Goal: Use online tool/utility: Utilize a website feature to perform a specific function

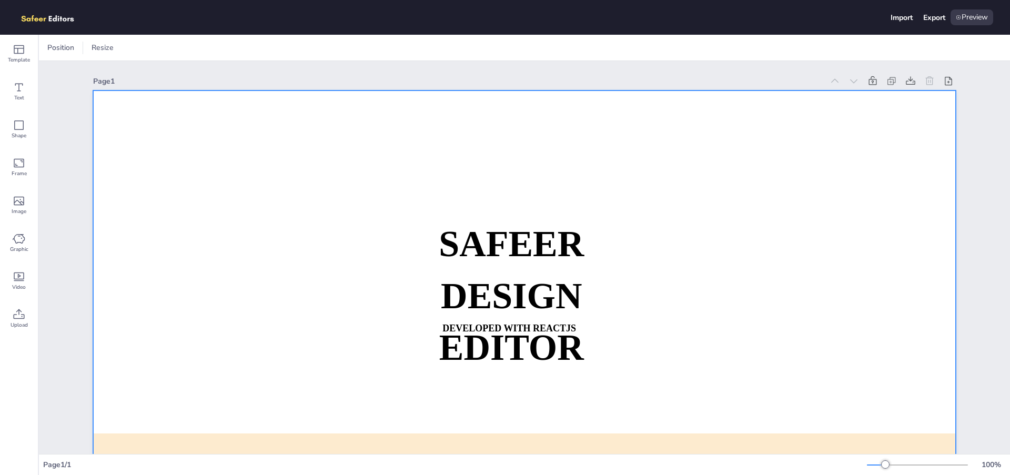
click at [507, 256] on strong "SAFEER" at bounding box center [511, 244] width 145 height 40
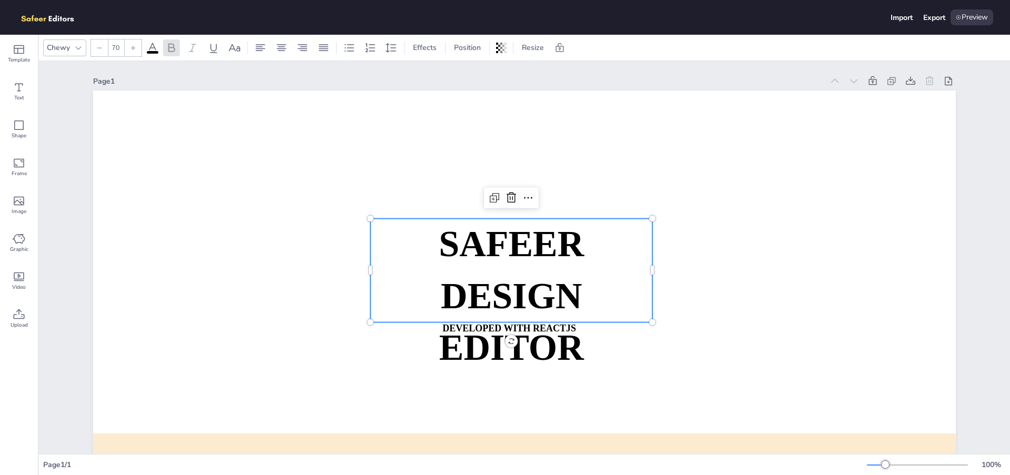
drag, startPoint x: 519, startPoint y: 231, endPoint x: 515, endPoint y: 210, distance: 21.5
click at [515, 224] on strong "SAFEER" at bounding box center [511, 244] width 145 height 40
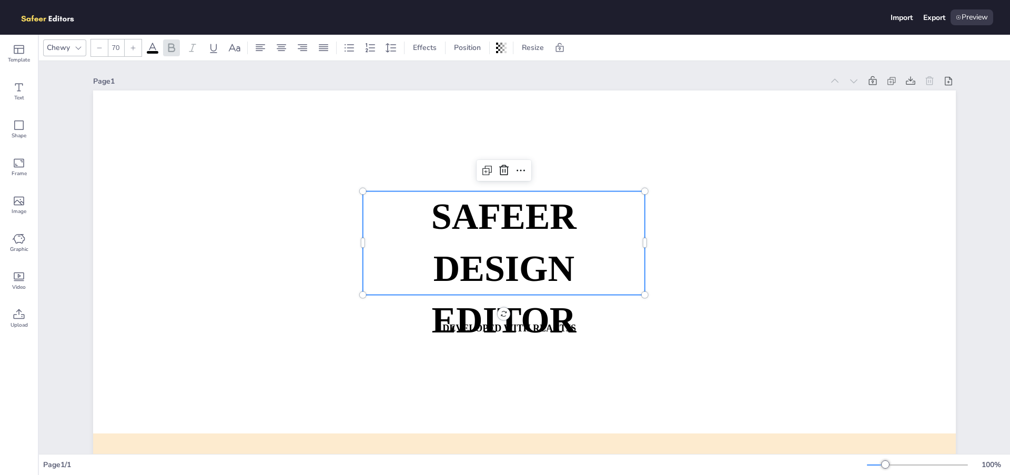
click at [514, 219] on strong "SAFEER" at bounding box center [503, 217] width 145 height 40
click at [514, 218] on strong "SAFEER" at bounding box center [503, 217] width 145 height 40
click at [514, 218] on span "SAFEER" at bounding box center [503, 217] width 145 height 40
click at [474, 258] on span "DESIGN EDITOR" at bounding box center [503, 294] width 145 height 92
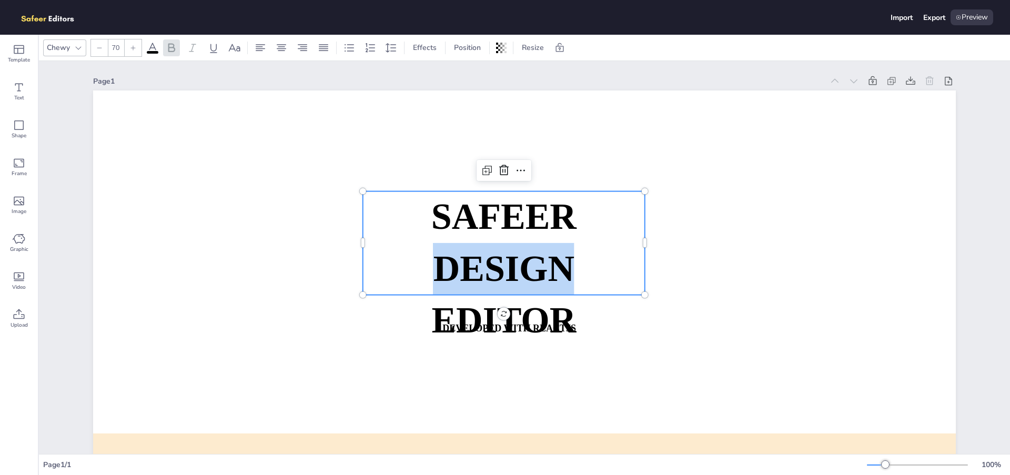
click at [474, 258] on span "DESIGN EDITOR" at bounding box center [503, 294] width 145 height 92
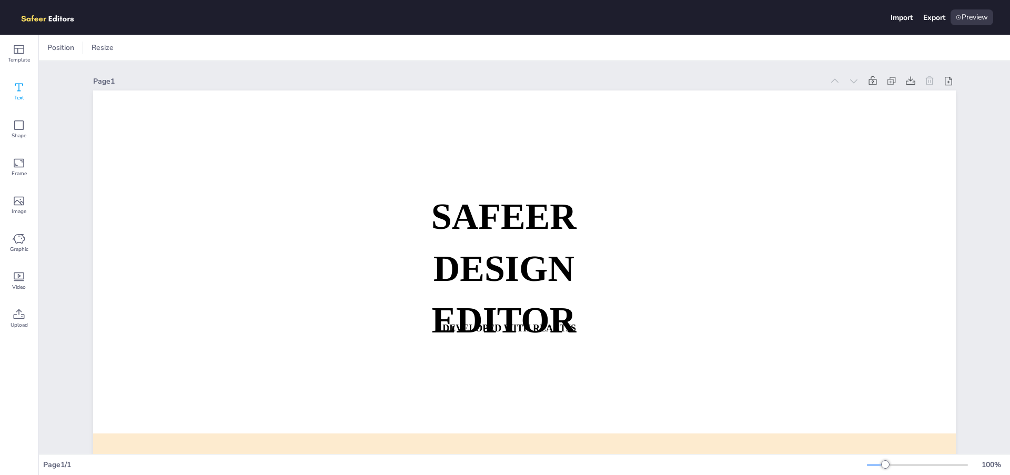
click at [32, 96] on div "Text" at bounding box center [19, 92] width 38 height 38
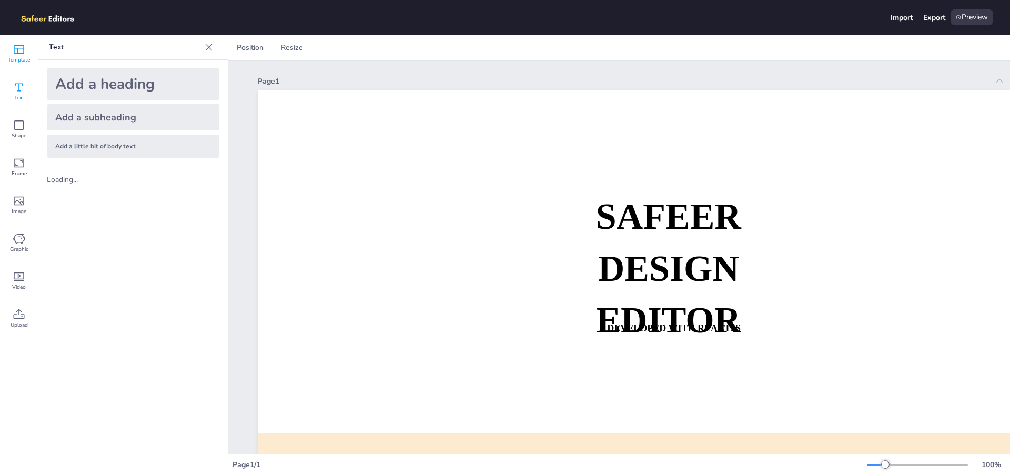
click at [23, 44] on icon at bounding box center [19, 49] width 13 height 13
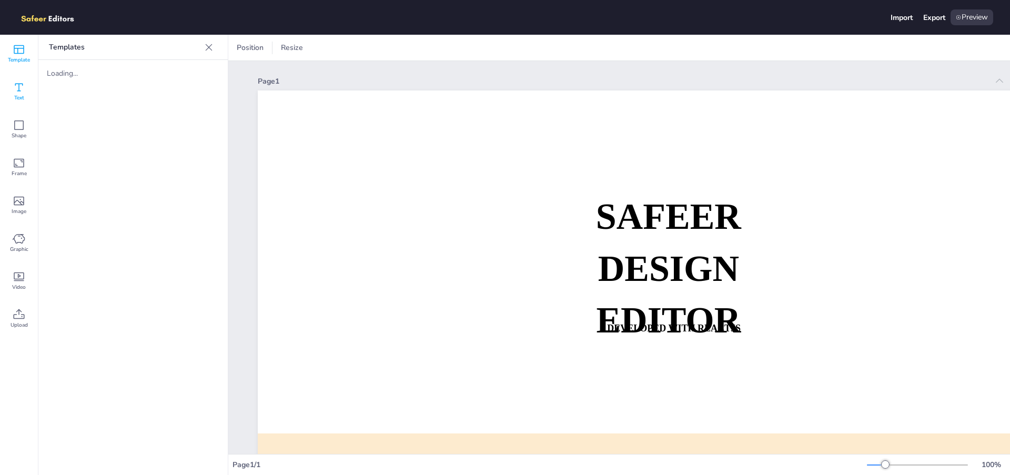
click at [16, 74] on div "Text" at bounding box center [19, 92] width 38 height 38
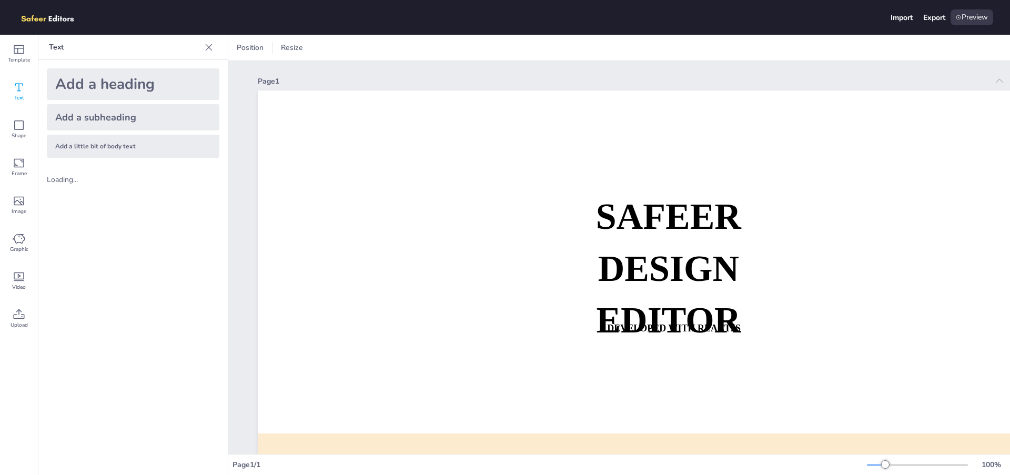
click at [97, 84] on div "Add a heading" at bounding box center [133, 84] width 173 height 32
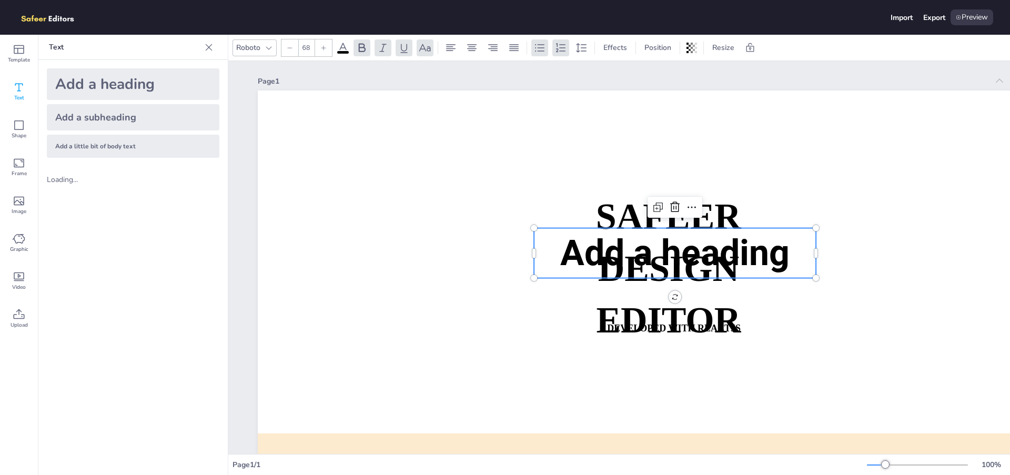
click at [142, 118] on div "Add a subheading" at bounding box center [133, 117] width 173 height 26
type input "--"
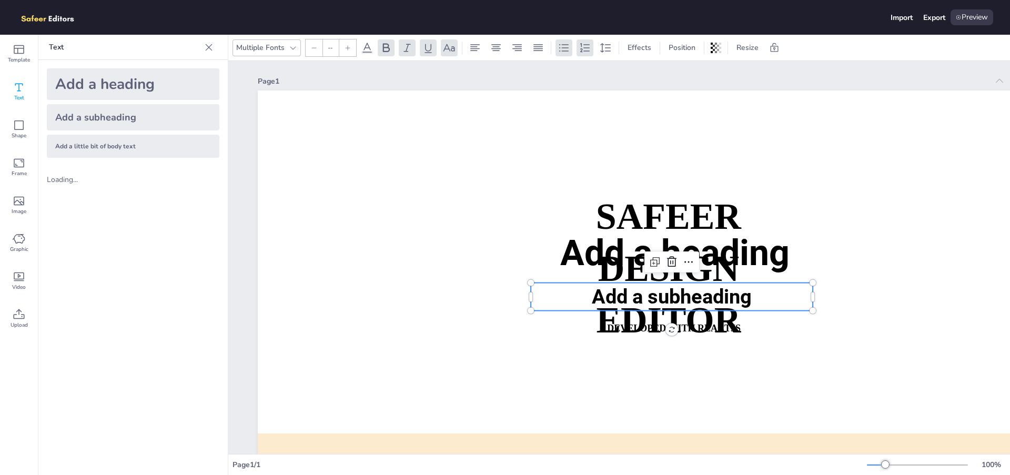
click at [129, 154] on div "Add a little bit of body text" at bounding box center [133, 146] width 173 height 23
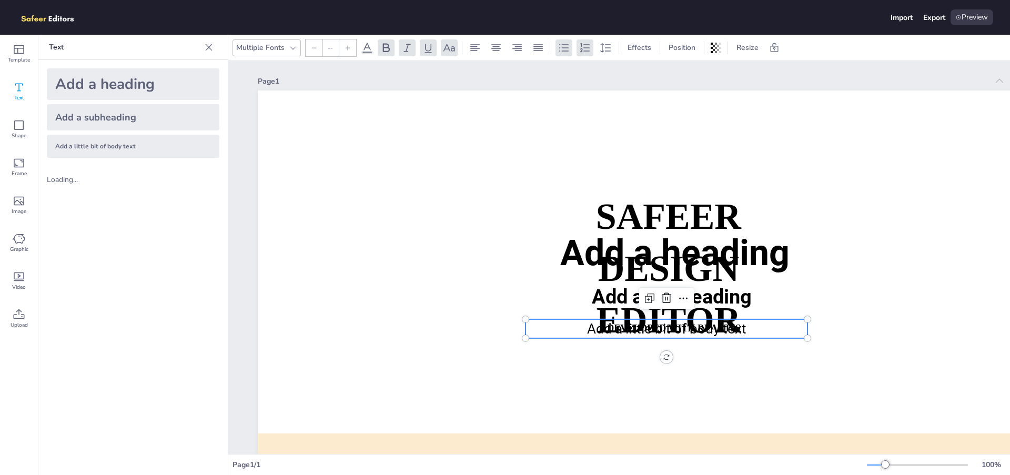
click at [62, 187] on div "Loading..." at bounding box center [132, 179] width 189 height 27
click at [21, 51] on icon at bounding box center [19, 49] width 13 height 13
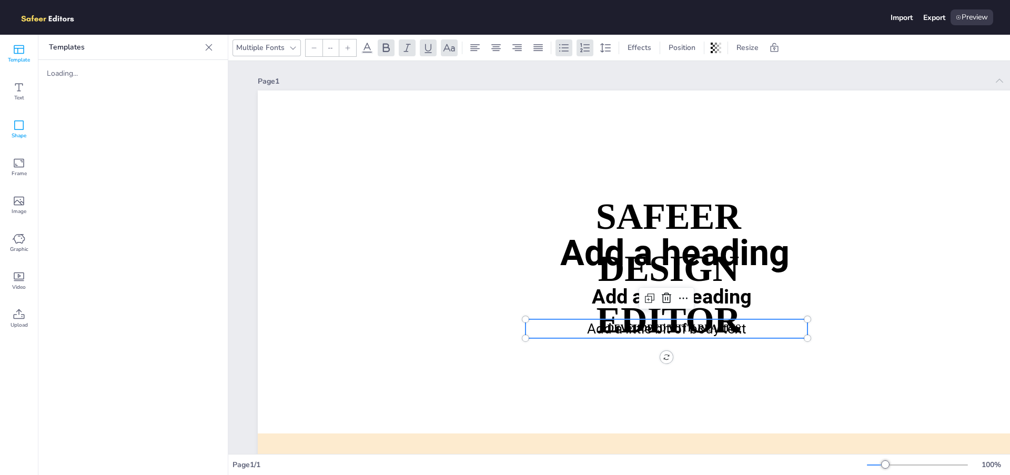
click at [27, 125] on div "Shape" at bounding box center [19, 129] width 38 height 38
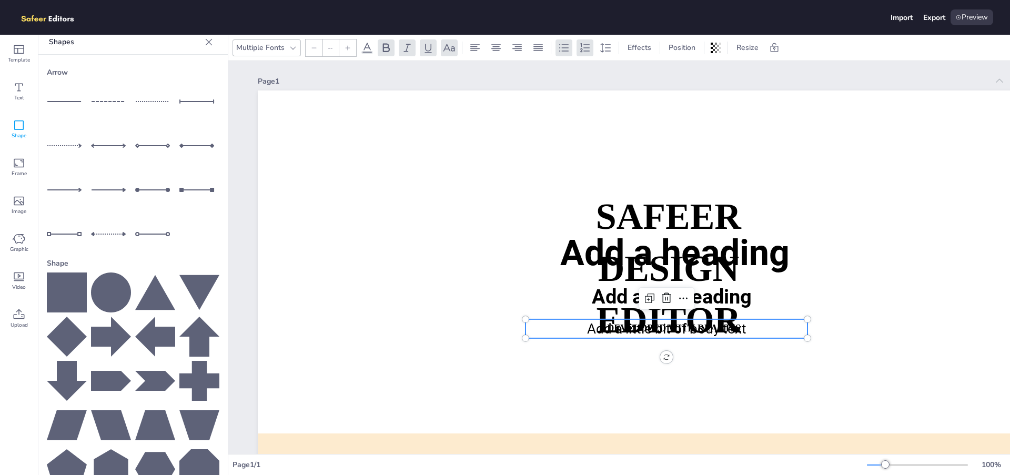
scroll to position [10, 0]
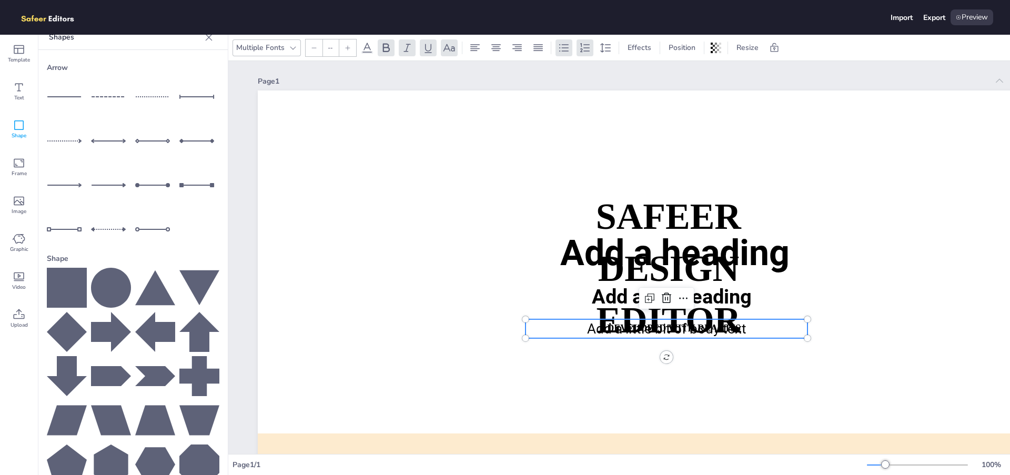
click at [71, 279] on icon at bounding box center [67, 288] width 40 height 40
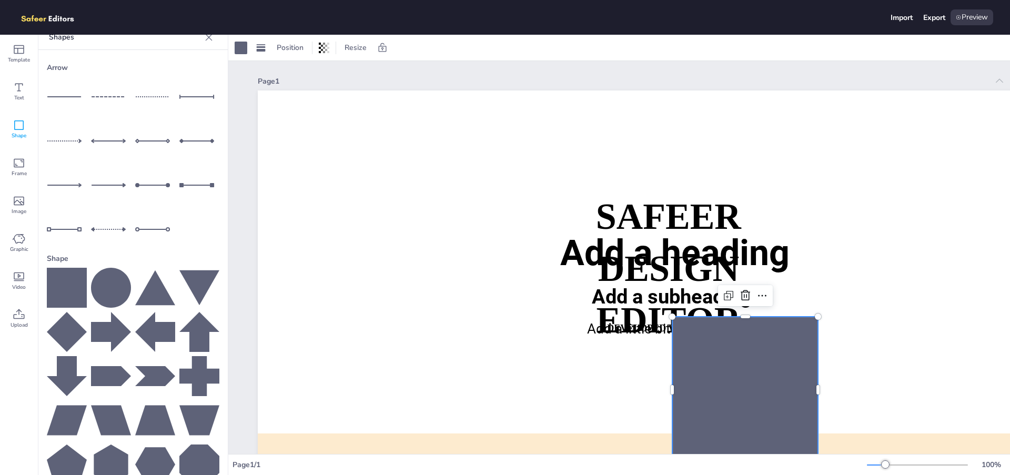
click at [155, 373] on icon at bounding box center [155, 376] width 40 height 40
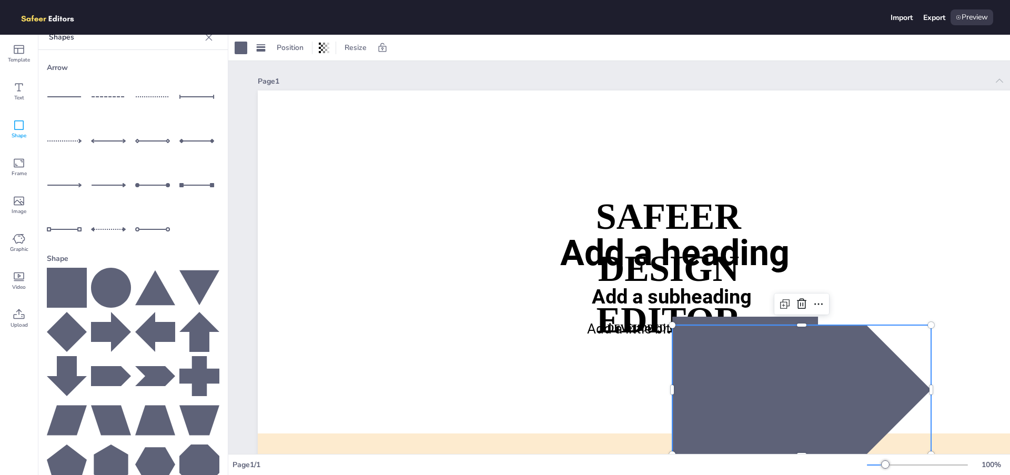
click at [124, 209] on div at bounding box center [111, 229] width 40 height 40
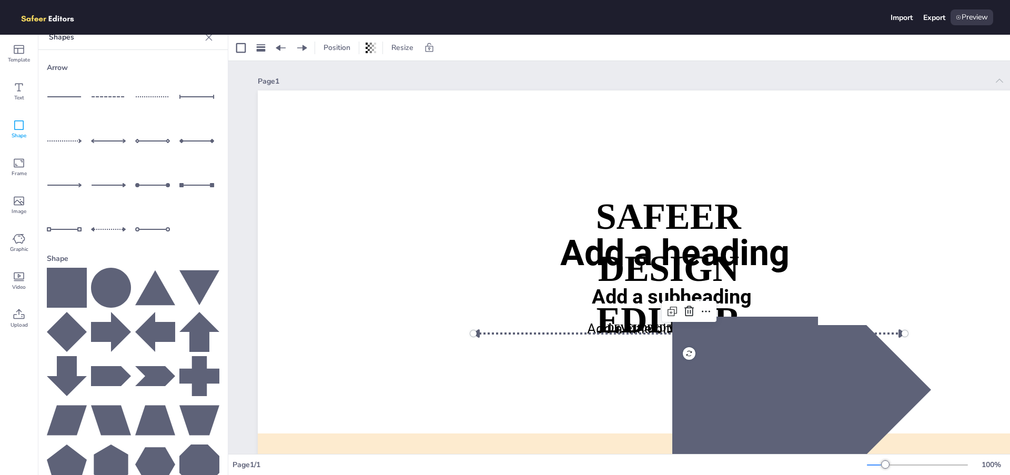
click at [123, 185] on line at bounding box center [110, 185] width 36 height 0
click at [11, 158] on div "Frame" at bounding box center [19, 167] width 38 height 38
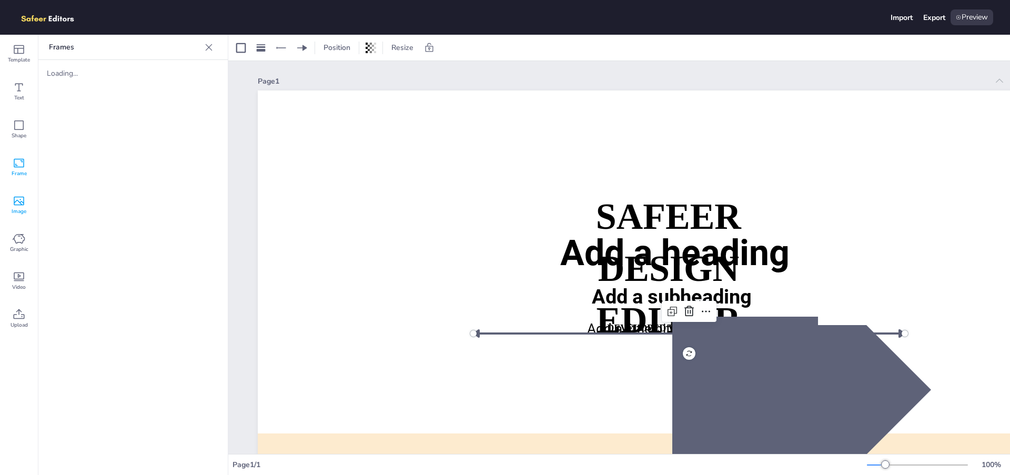
click at [25, 204] on div "Image" at bounding box center [19, 205] width 38 height 38
click at [33, 248] on div "Graphic" at bounding box center [19, 243] width 38 height 38
click at [30, 282] on div "Video" at bounding box center [19, 281] width 38 height 38
click at [87, 98] on img at bounding box center [74, 95] width 55 height 55
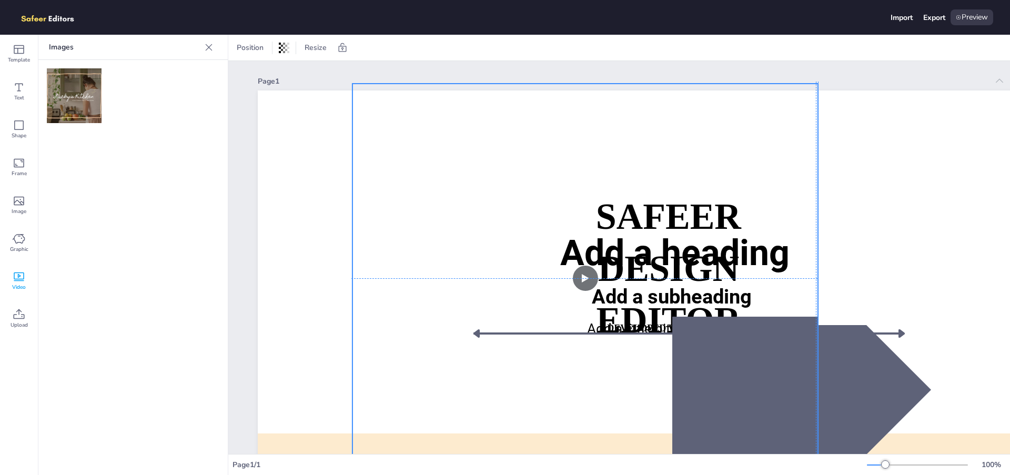
drag, startPoint x: 533, startPoint y: 302, endPoint x: 427, endPoint y: 245, distance: 121.2
click at [411, 247] on video at bounding box center [584, 278] width 465 height 389
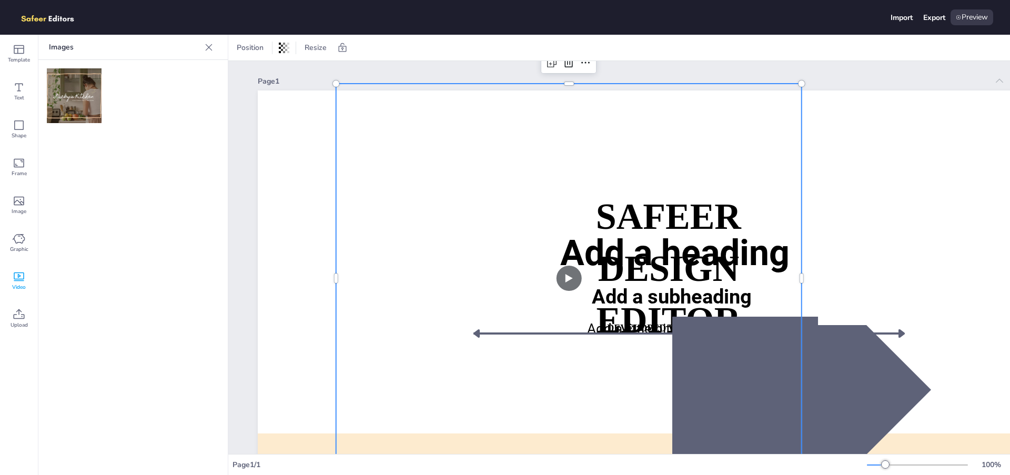
click at [564, 280] on video at bounding box center [568, 278] width 465 height 389
click at [573, 276] on video at bounding box center [568, 278] width 465 height 389
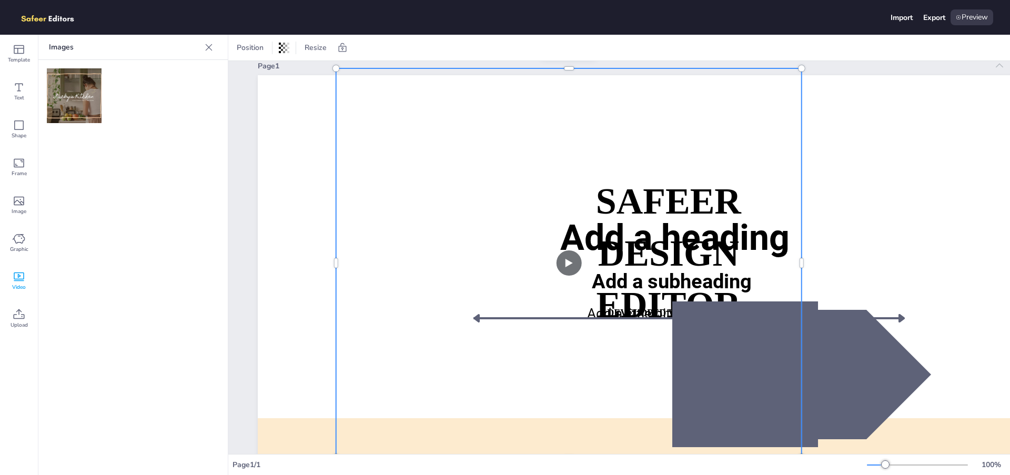
scroll to position [31, 0]
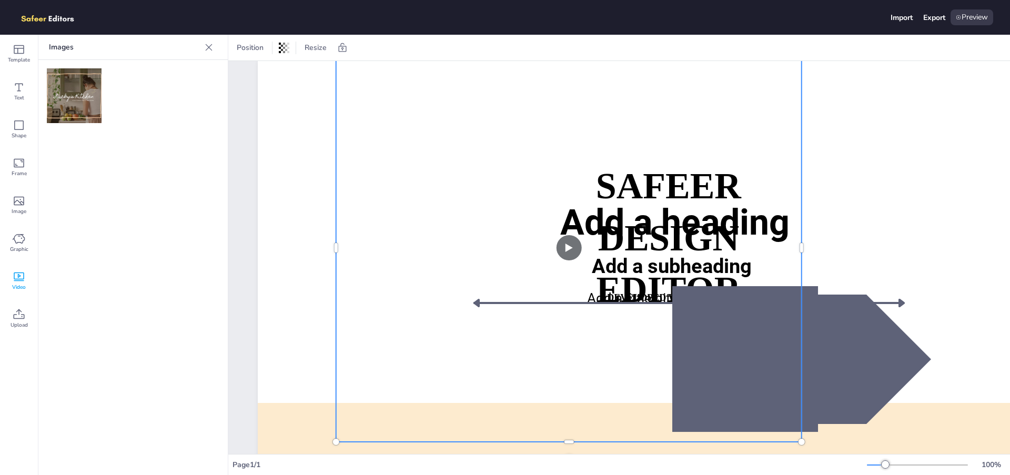
click at [573, 238] on video at bounding box center [568, 247] width 465 height 389
click at [571, 254] on video at bounding box center [568, 247] width 465 height 389
click at [571, 253] on video at bounding box center [568, 247] width 465 height 389
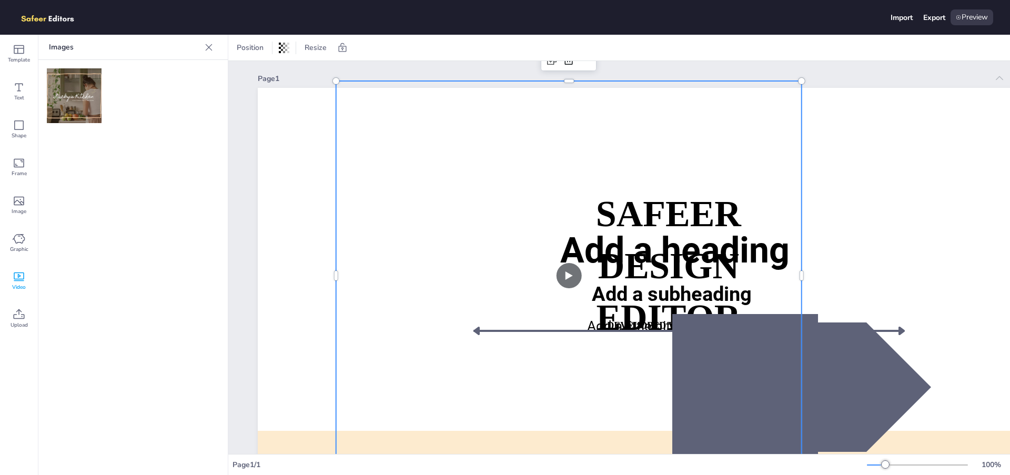
scroll to position [0, 0]
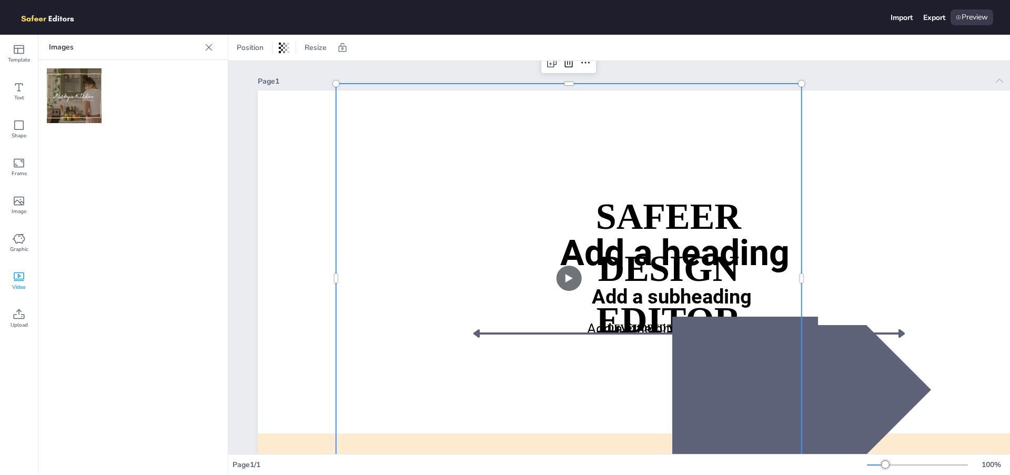
click at [567, 283] on video at bounding box center [568, 278] width 465 height 389
click at [569, 273] on video at bounding box center [568, 278] width 465 height 389
click at [569, 273] on div at bounding box center [569, 277] width 478 height 401
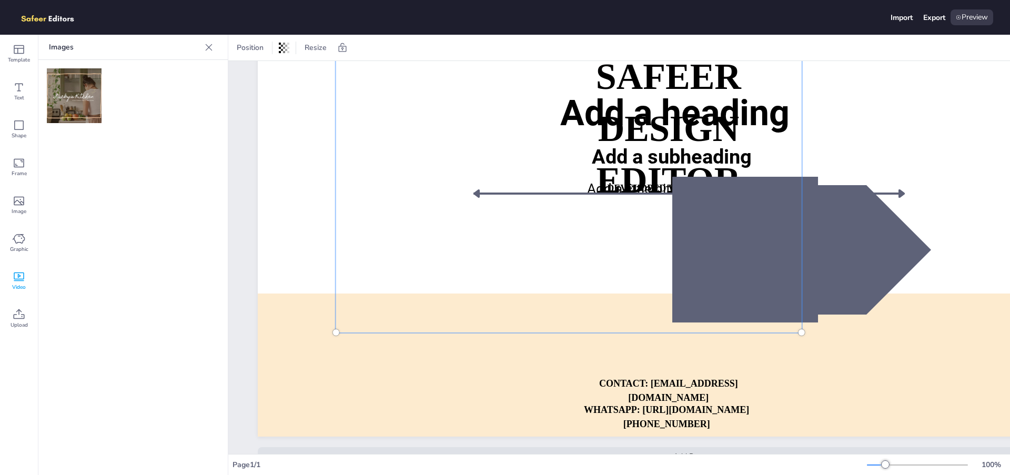
scroll to position [146, 0]
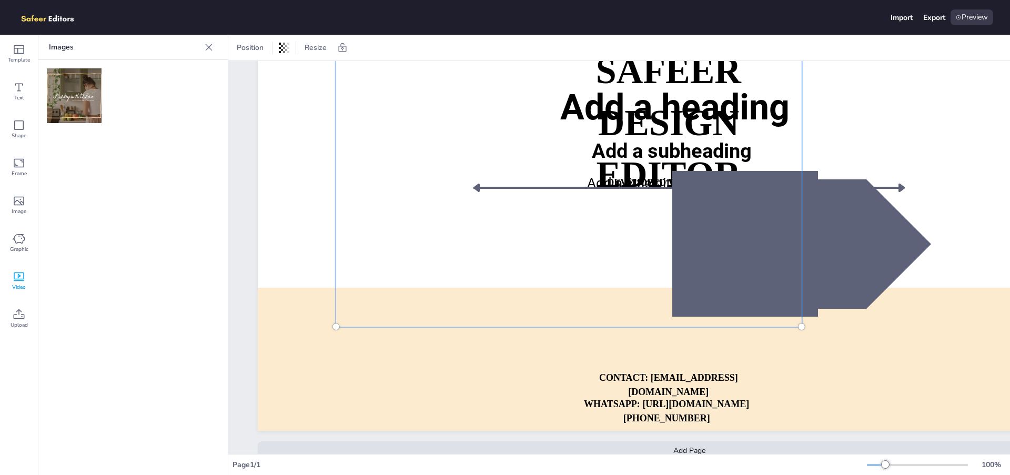
click at [918, 231] on div at bounding box center [801, 243] width 259 height 129
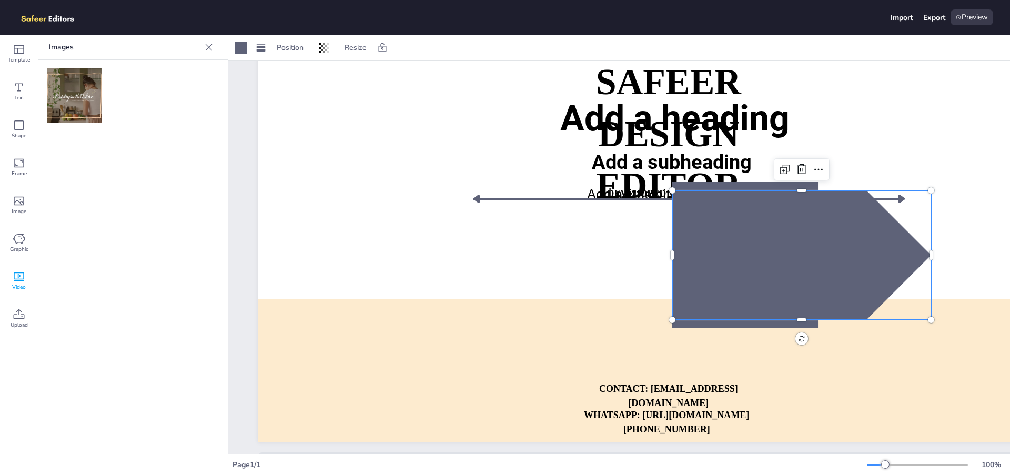
scroll to position [170, 0]
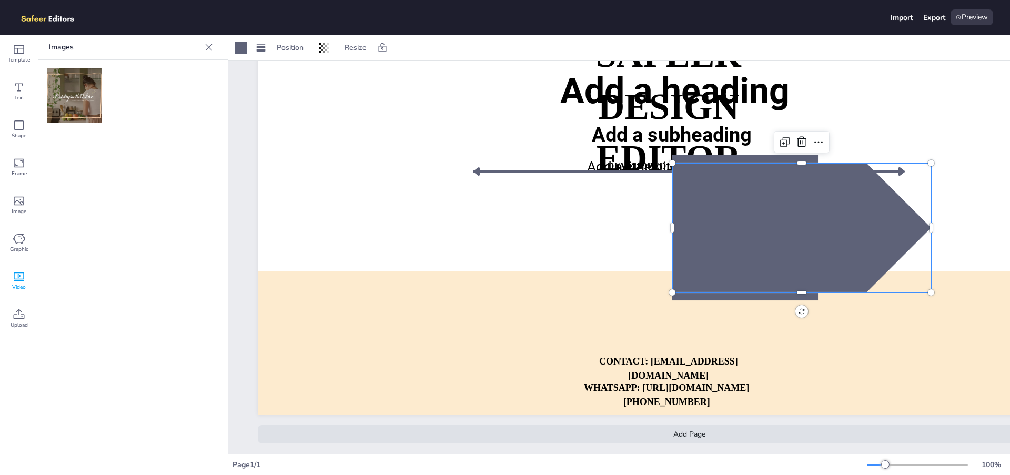
click at [706, 425] on div "Add Page" at bounding box center [689, 434] width 863 height 18
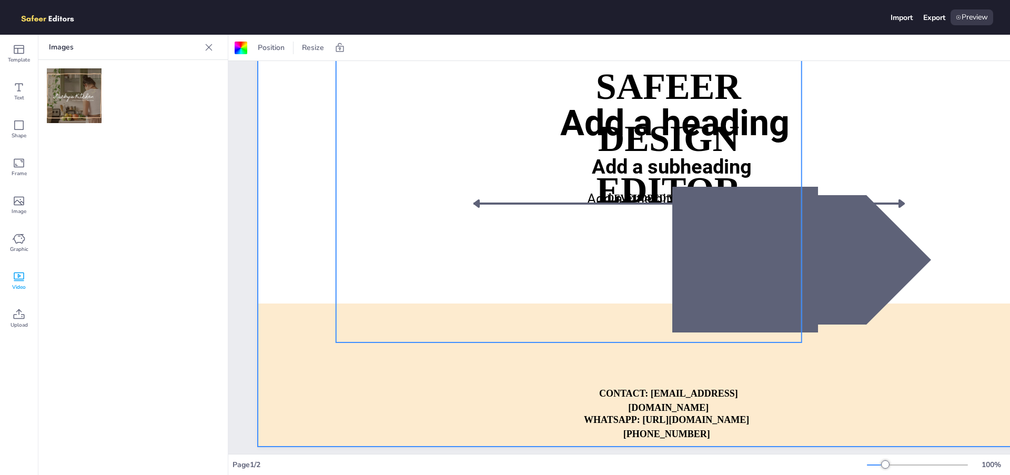
click at [585, 185] on video at bounding box center [568, 148] width 465 height 389
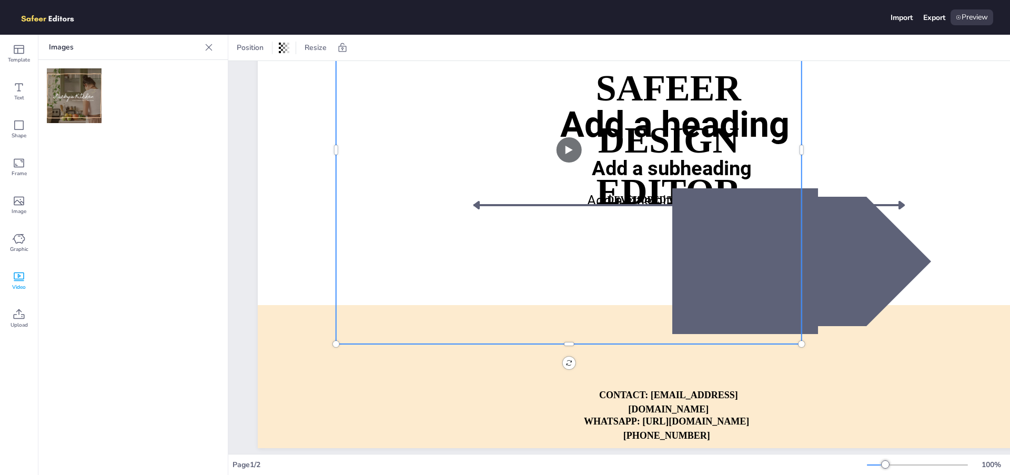
scroll to position [128, 0]
click at [569, 156] on video at bounding box center [568, 150] width 465 height 389
click at [14, 329] on span "Upload" at bounding box center [19, 325] width 17 height 8
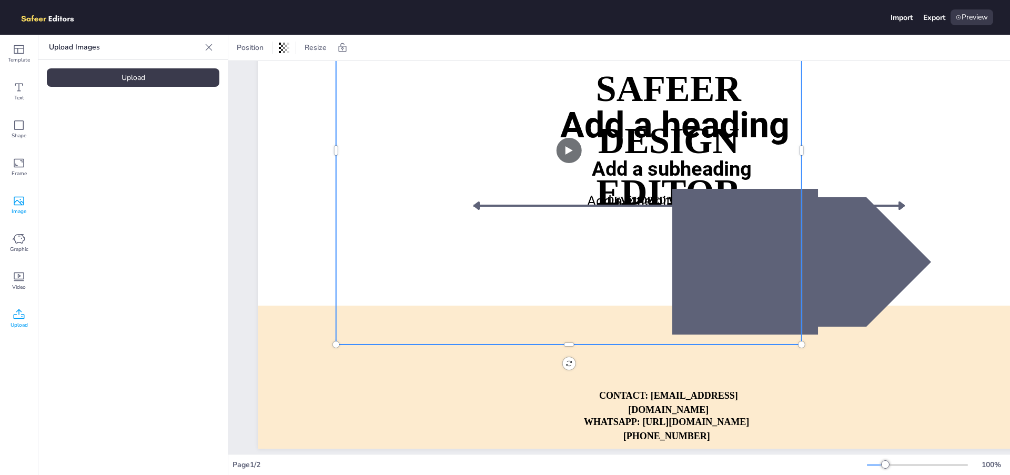
click at [17, 209] on span "Image" at bounding box center [19, 211] width 15 height 8
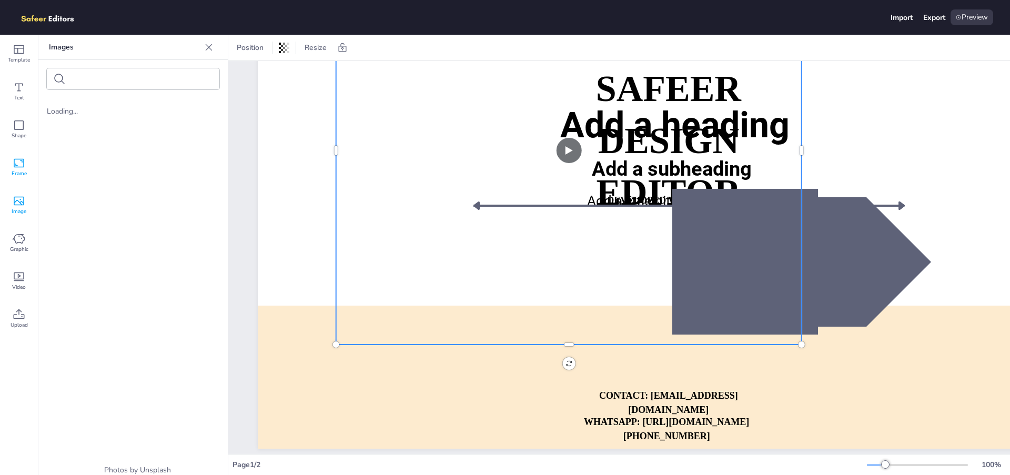
click at [26, 168] on div "Frame" at bounding box center [19, 167] width 38 height 38
click at [30, 141] on div "Shape" at bounding box center [19, 129] width 38 height 38
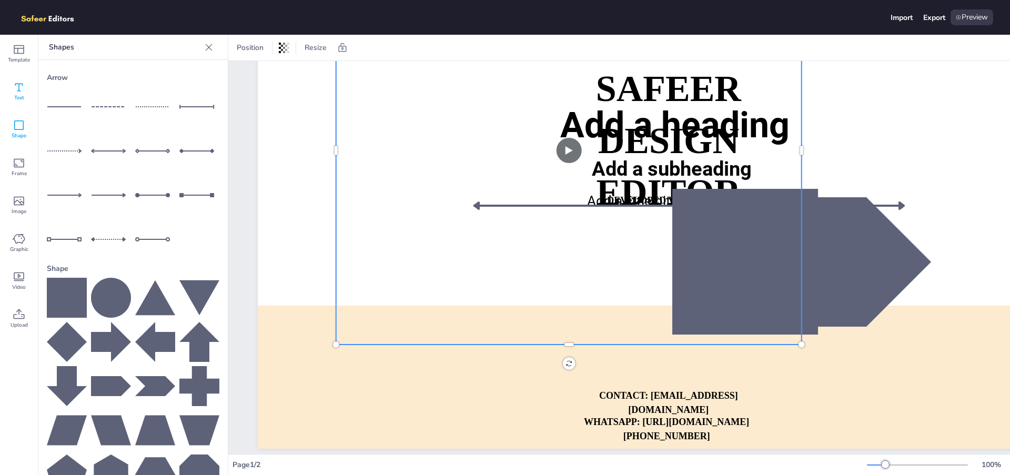
click at [26, 105] on div "Text" at bounding box center [19, 92] width 38 height 38
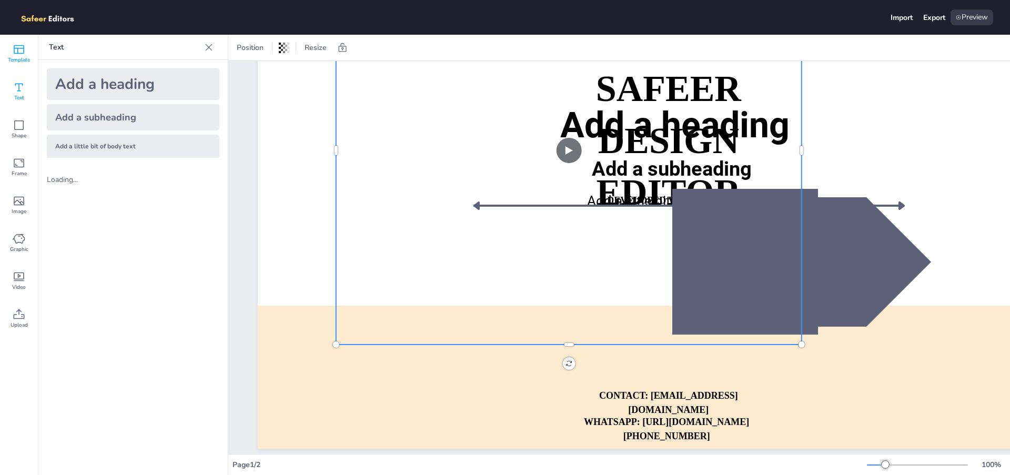
click at [28, 63] on span "Template" at bounding box center [19, 60] width 22 height 8
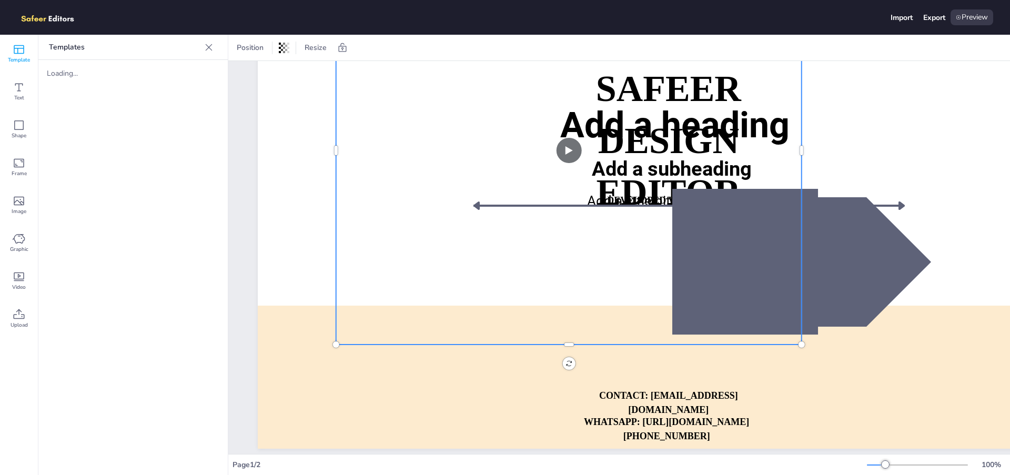
drag, startPoint x: 577, startPoint y: 190, endPoint x: 378, endPoint y: 433, distance: 314.3
click at [378, 344] on video at bounding box center [568, 150] width 465 height 389
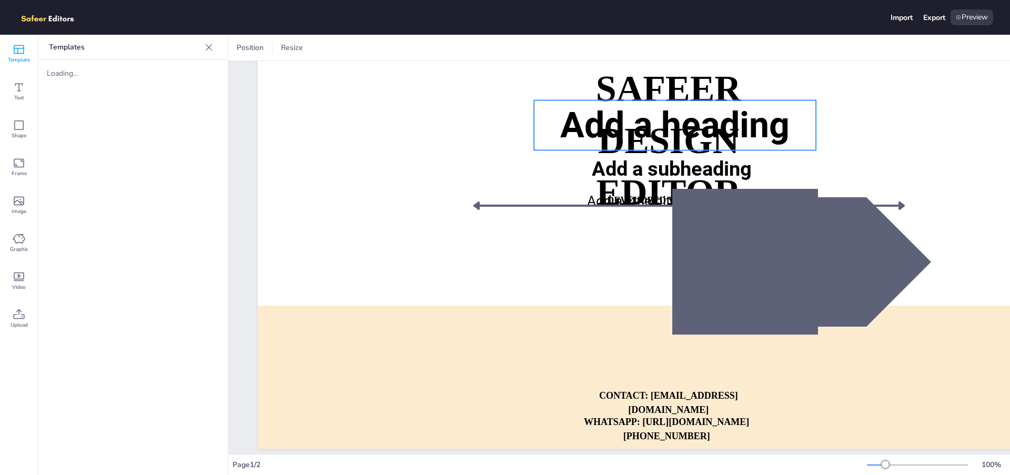
click at [598, 136] on span "Add a heading" at bounding box center [674, 125] width 229 height 42
click at [594, 137] on span "Add a heading" at bounding box center [674, 125] width 229 height 42
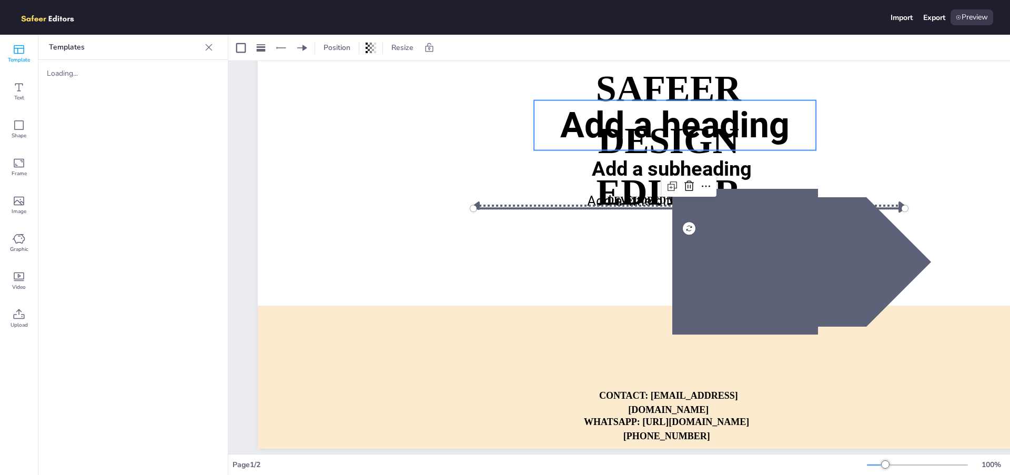
click at [575, 137] on span "Add a heading" at bounding box center [674, 125] width 229 height 42
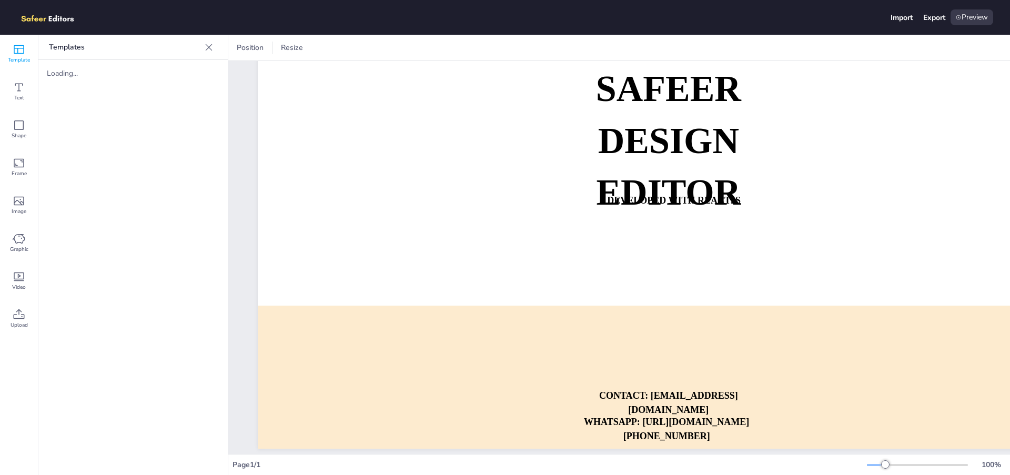
scroll to position [0, 0]
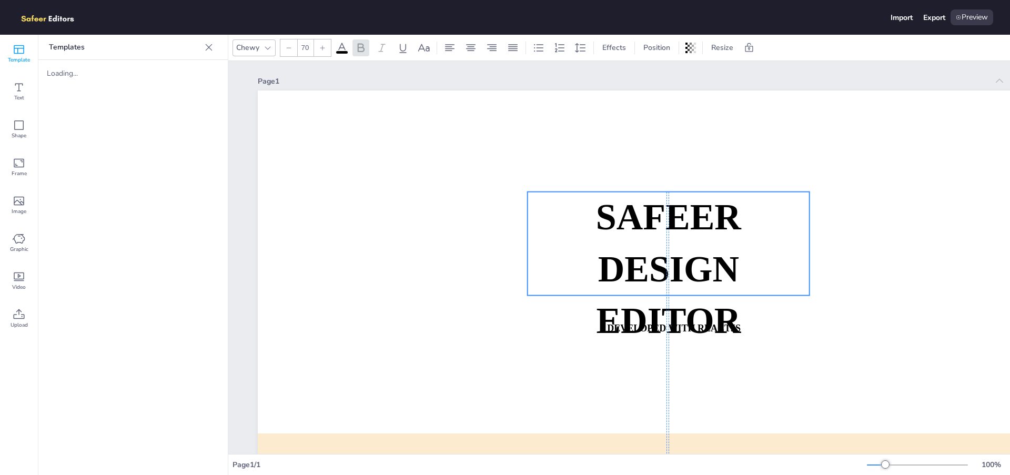
click at [642, 197] on strong "SAFEER" at bounding box center [668, 217] width 145 height 40
click at [642, 208] on strong "SAFEER" at bounding box center [668, 217] width 145 height 40
click at [642, 208] on span "SAFEER" at bounding box center [668, 217] width 145 height 40
click at [359, 50] on icon at bounding box center [360, 48] width 13 height 13
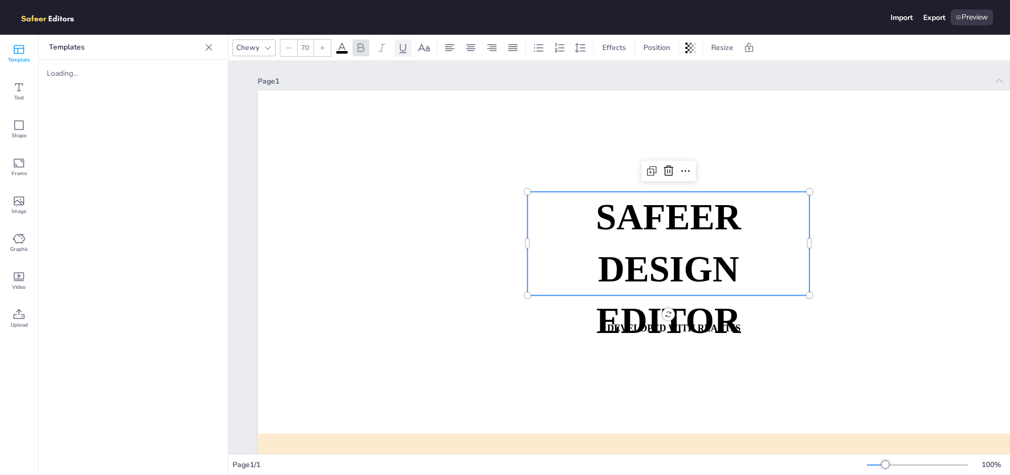
click at [406, 48] on icon at bounding box center [402, 48] width 7 height 9
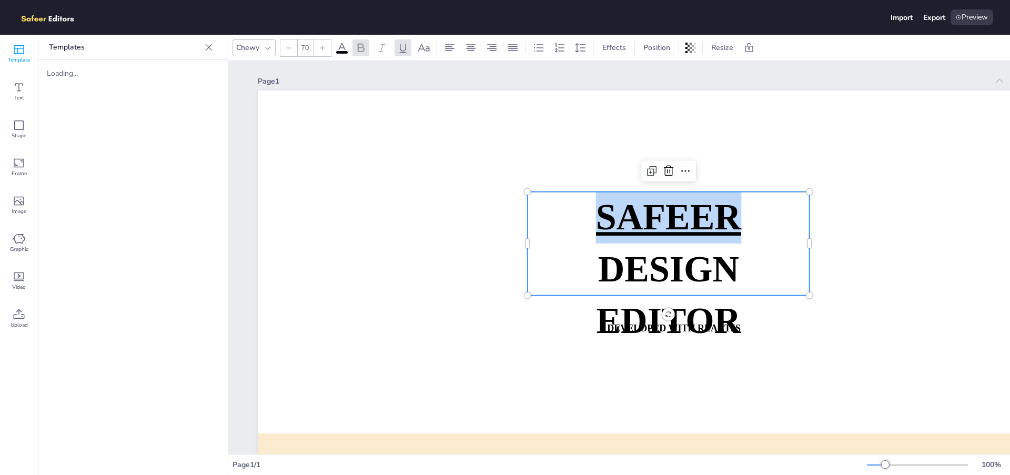
click at [383, 47] on icon at bounding box center [382, 48] width 13 height 13
click at [387, 49] on icon at bounding box center [382, 48] width 13 height 13
click at [404, 50] on icon at bounding box center [402, 48] width 7 height 9
click at [381, 50] on icon at bounding box center [382, 48] width 13 height 13
click at [403, 49] on icon at bounding box center [403, 48] width 13 height 13
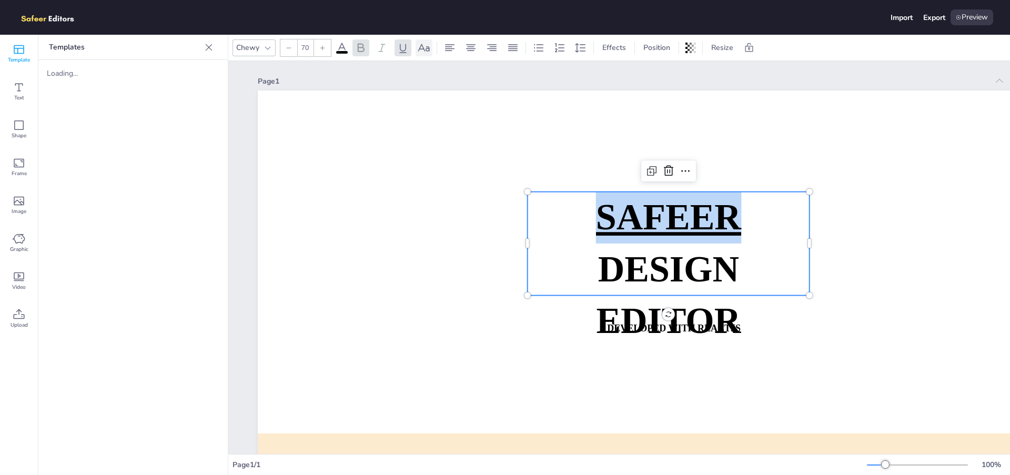
click at [422, 52] on icon at bounding box center [424, 48] width 13 height 13
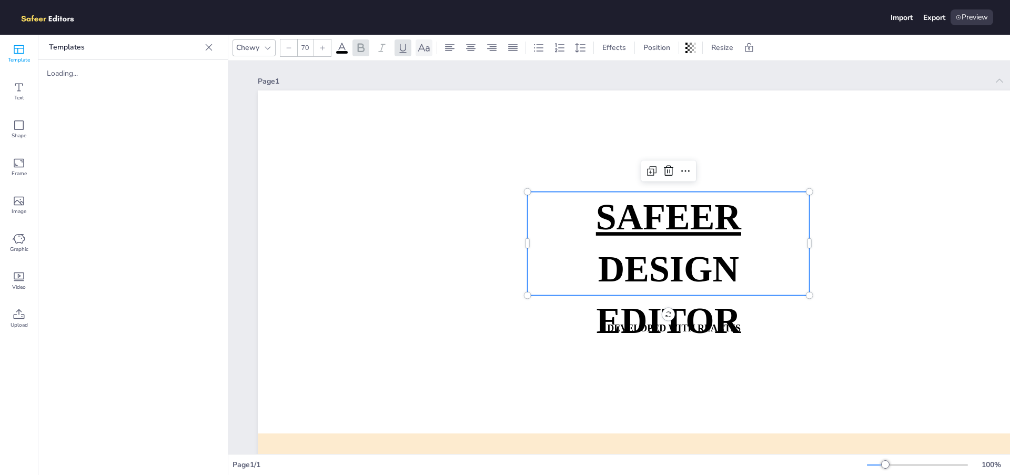
click at [425, 52] on icon at bounding box center [424, 48] width 13 height 13
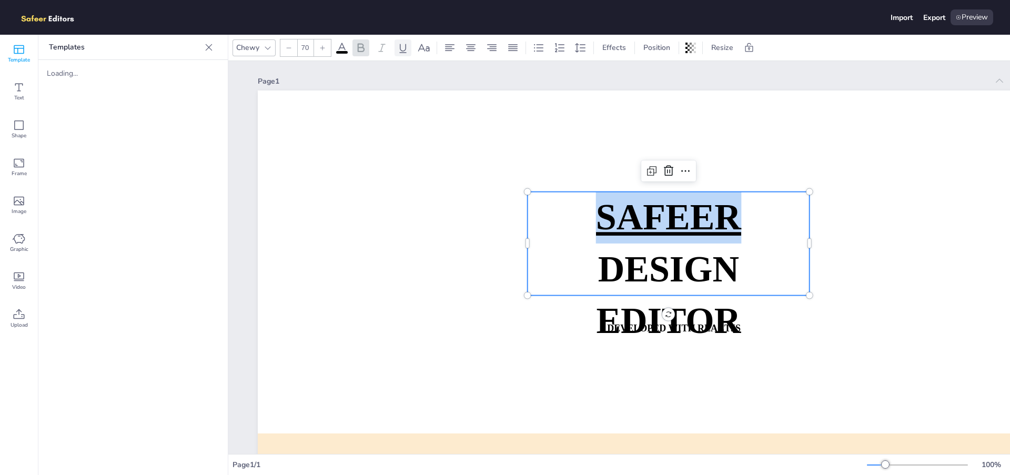
click at [402, 52] on icon at bounding box center [403, 48] width 13 height 13
click at [546, 52] on div at bounding box center [538, 47] width 17 height 17
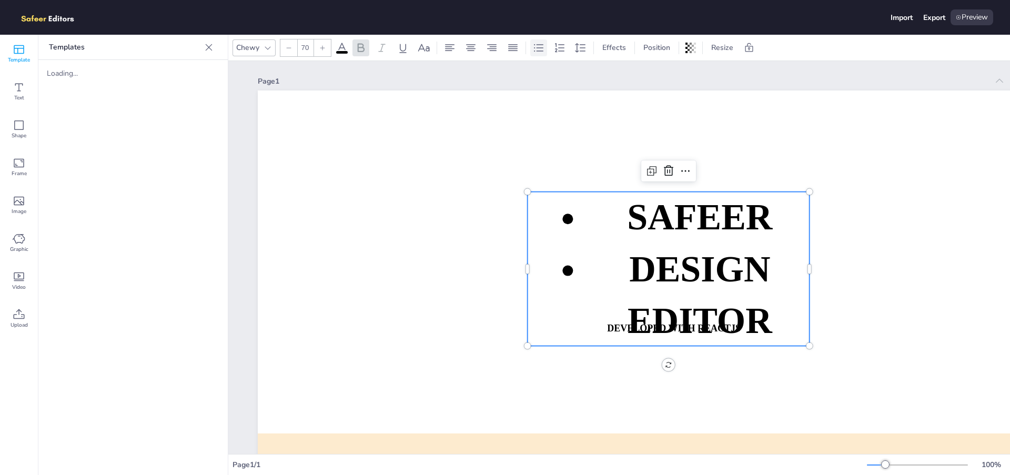
click at [544, 50] on icon at bounding box center [538, 48] width 13 height 13
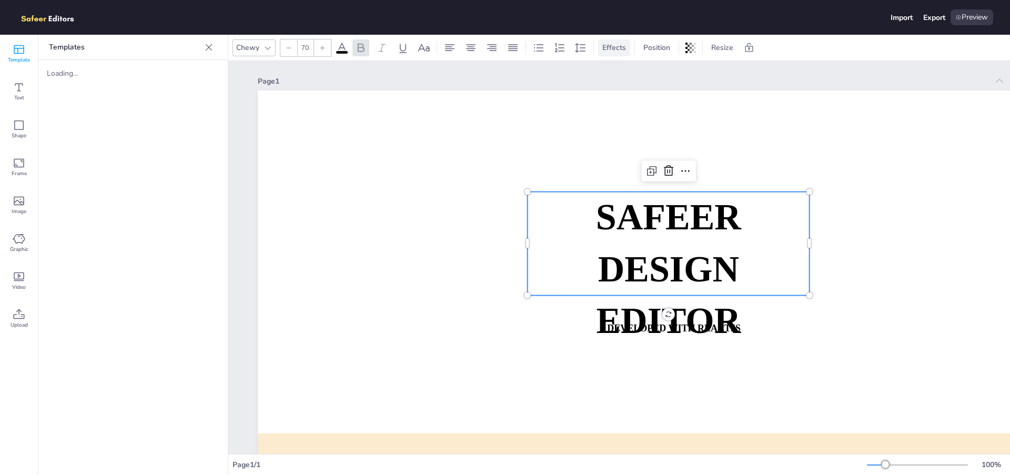
click at [604, 49] on span "Effects" at bounding box center [614, 48] width 28 height 10
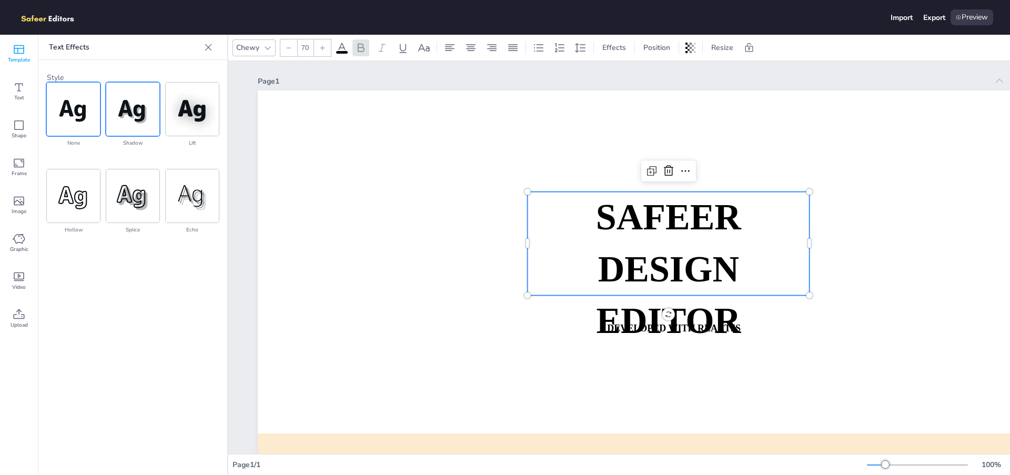
click at [154, 123] on img at bounding box center [132, 109] width 53 height 53
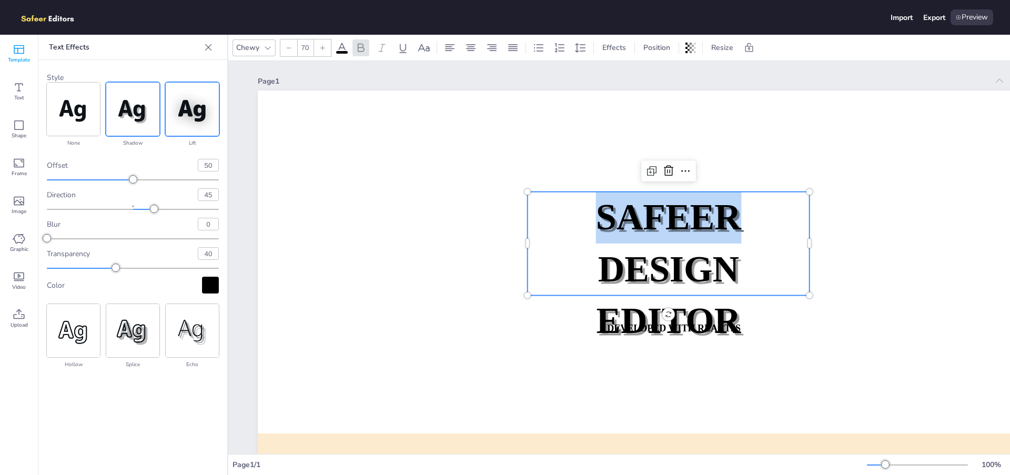
click at [188, 118] on img at bounding box center [192, 109] width 53 height 53
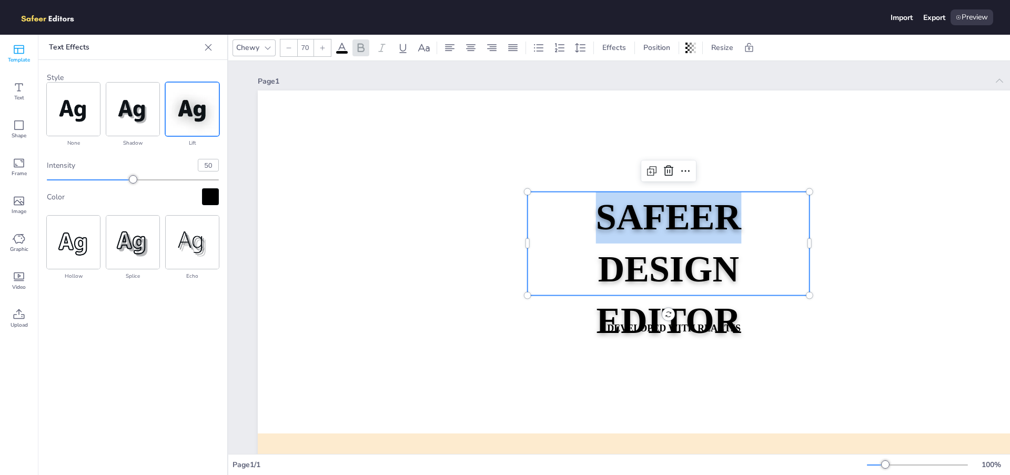
click at [104, 118] on div "none shadow lift hollow splice echo intensity 50 Color" at bounding box center [133, 182] width 172 height 199
click at [130, 116] on img at bounding box center [132, 109] width 53 height 53
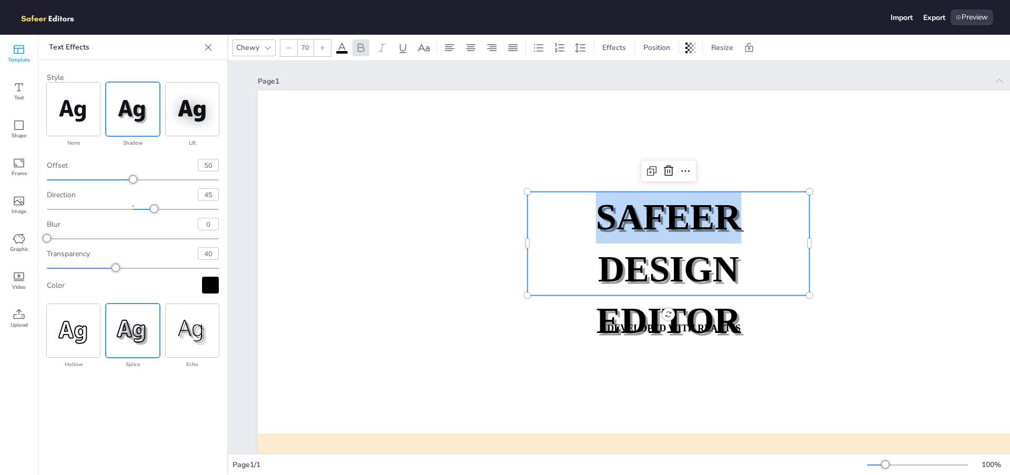
click at [124, 342] on img at bounding box center [132, 330] width 53 height 53
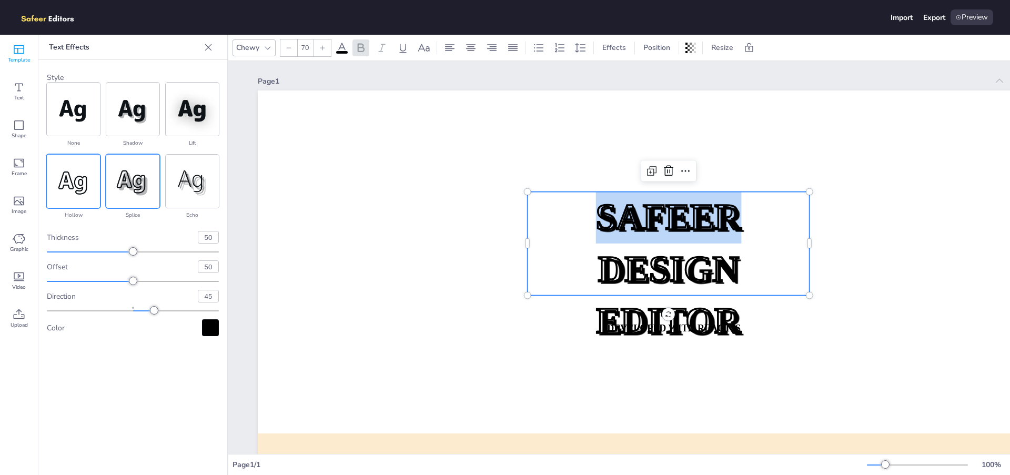
click at [93, 189] on img at bounding box center [73, 181] width 53 height 53
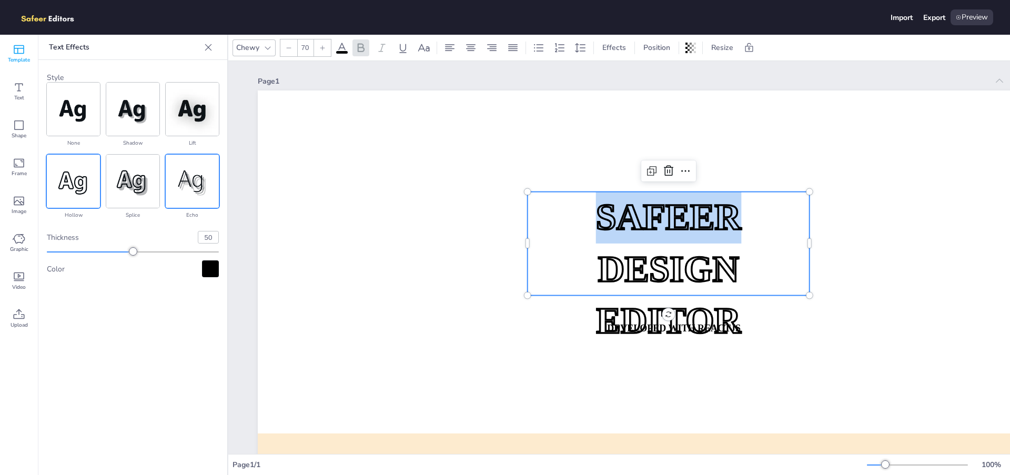
click at [194, 185] on img at bounding box center [192, 181] width 53 height 53
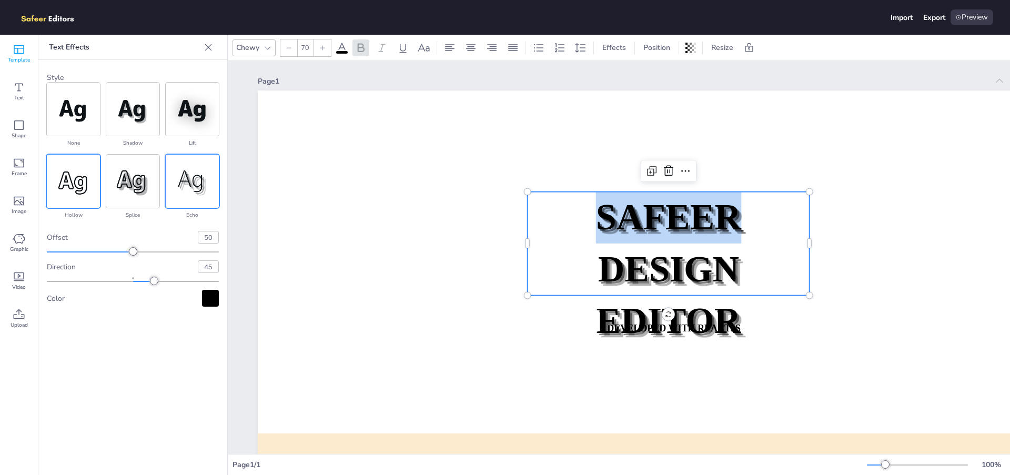
click at [89, 191] on img at bounding box center [73, 181] width 53 height 53
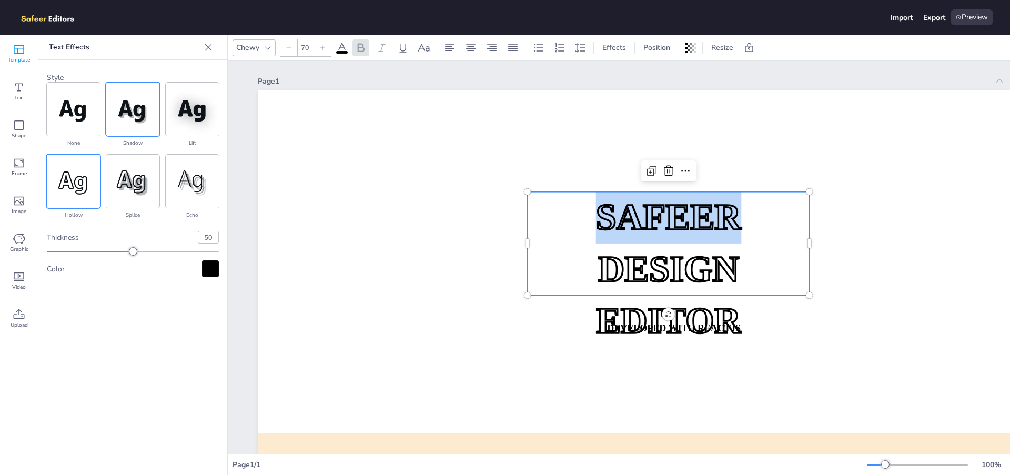
click at [131, 128] on img at bounding box center [132, 109] width 53 height 53
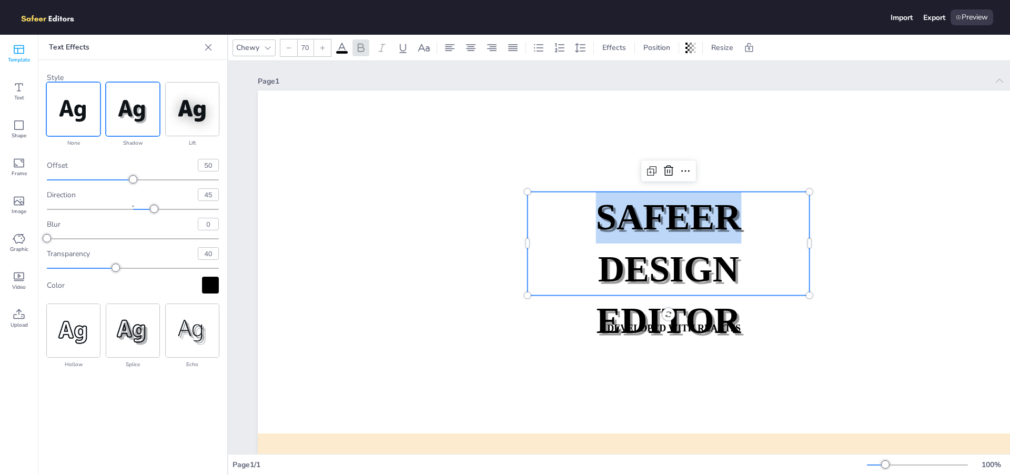
click at [54, 124] on img at bounding box center [73, 109] width 53 height 53
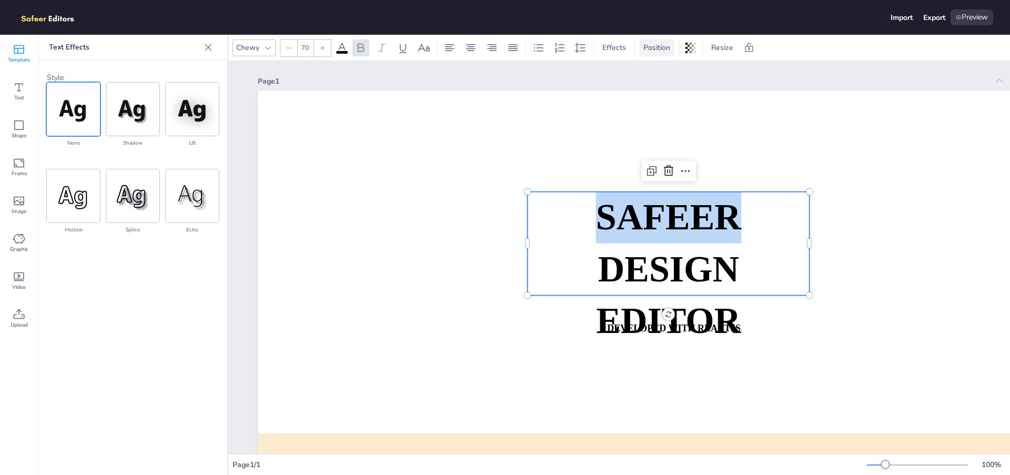
click at [646, 48] on span "Position" at bounding box center [656, 48] width 31 height 10
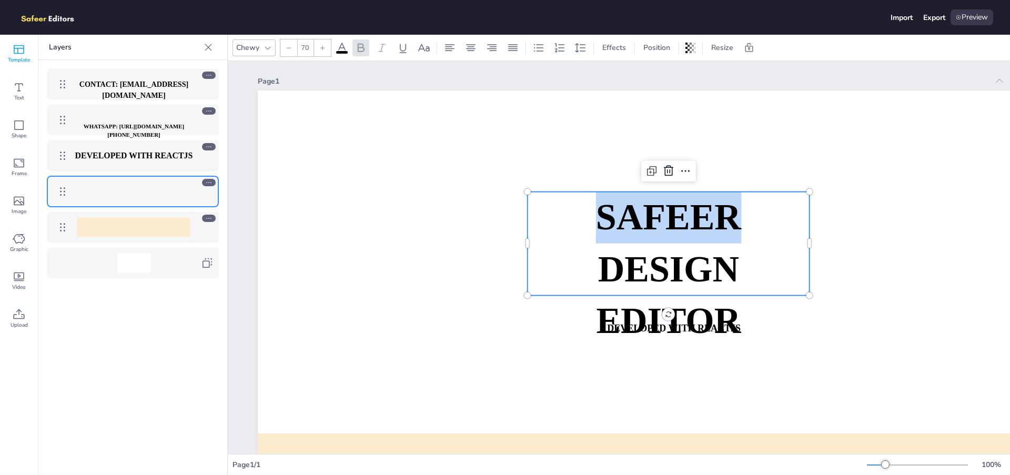
click at [143, 95] on strong "CONTACT: [EMAIL_ADDRESS][DOMAIN_NAME]" at bounding box center [133, 89] width 109 height 19
click at [138, 125] on strong "WHATSAPP: [URL][DOMAIN_NAME][PHONE_NUMBER]" at bounding box center [134, 130] width 100 height 15
click at [135, 194] on span "DESIGN EDITOR" at bounding box center [133, 200] width 26 height 17
click at [138, 164] on div "DEVELOPED WITH REACTJS" at bounding box center [133, 155] width 121 height 19
click at [162, 154] on strong "DEVELOPED WITH REACTJS" at bounding box center [134, 155] width 118 height 9
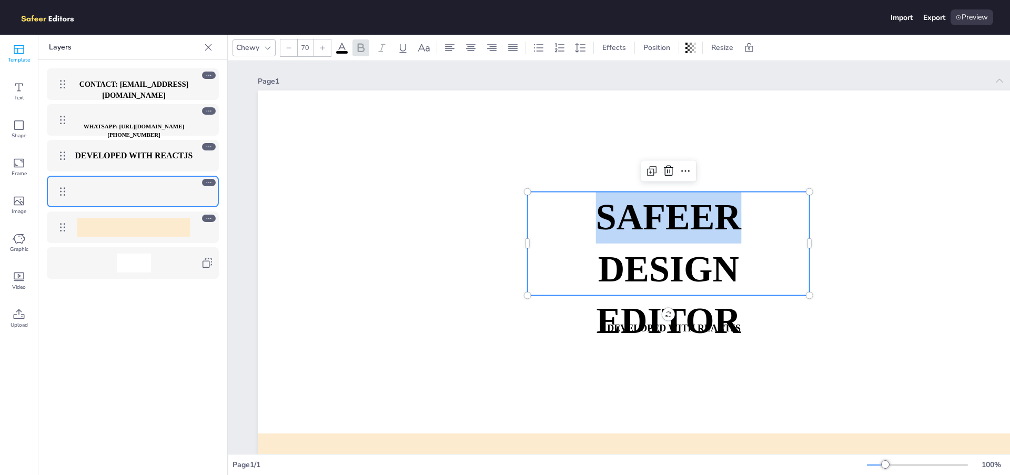
click at [150, 227] on div at bounding box center [133, 227] width 113 height 19
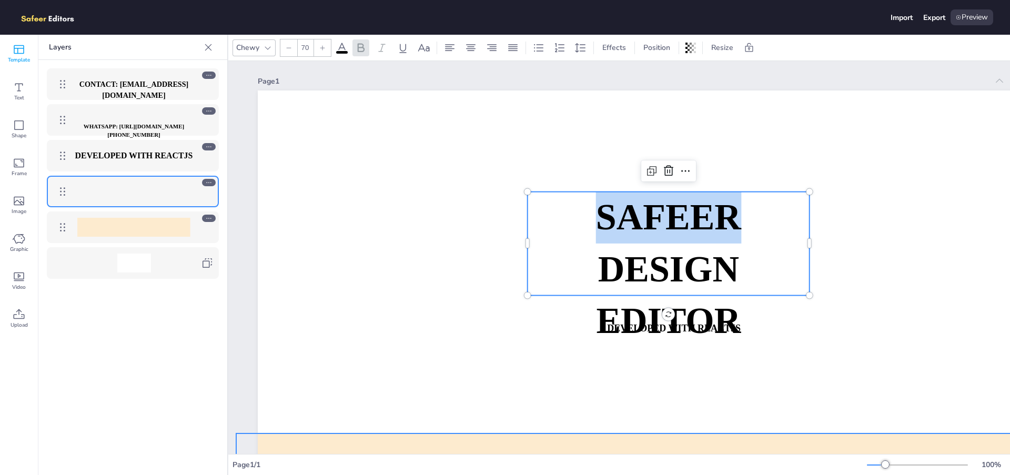
click at [140, 259] on div at bounding box center [134, 263] width 34 height 19
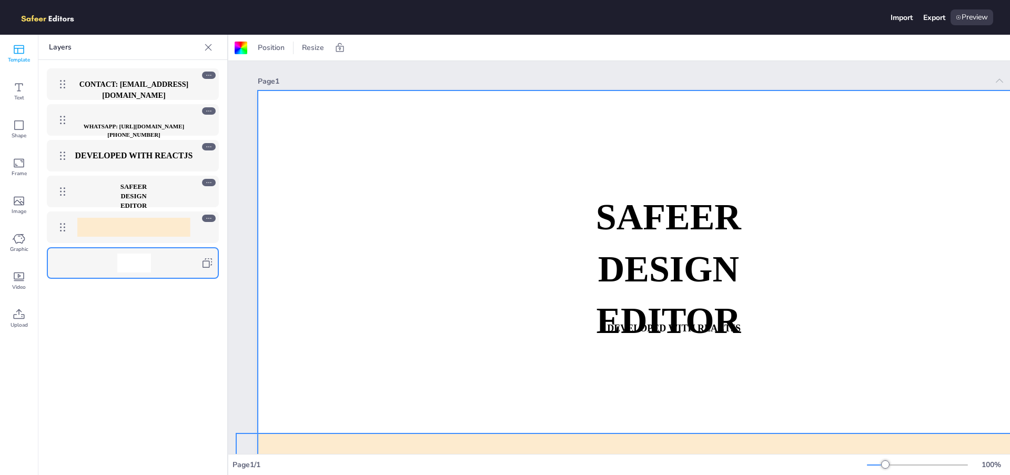
click at [146, 212] on div at bounding box center [133, 227] width 172 height 32
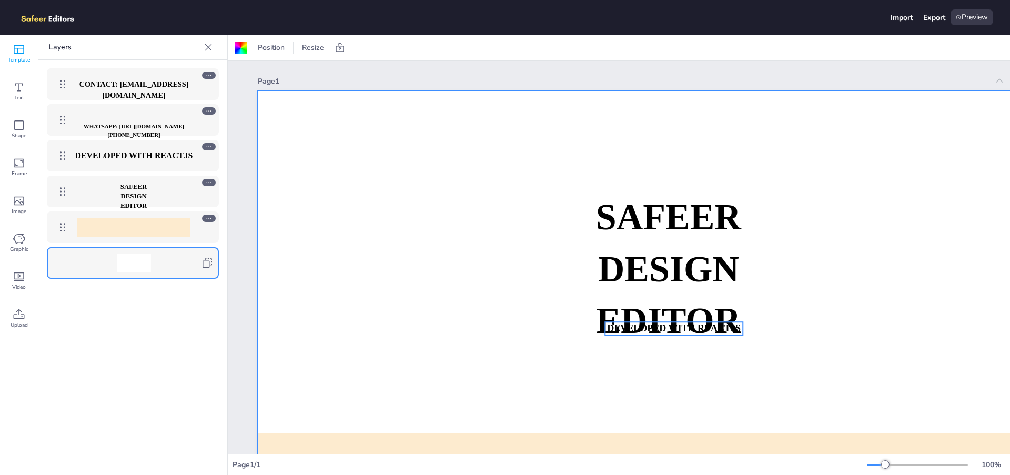
click at [142, 150] on p "DEVELOPED WITH REACTJS" at bounding box center [133, 156] width 121 height 12
click at [117, 240] on div at bounding box center [133, 227] width 172 height 32
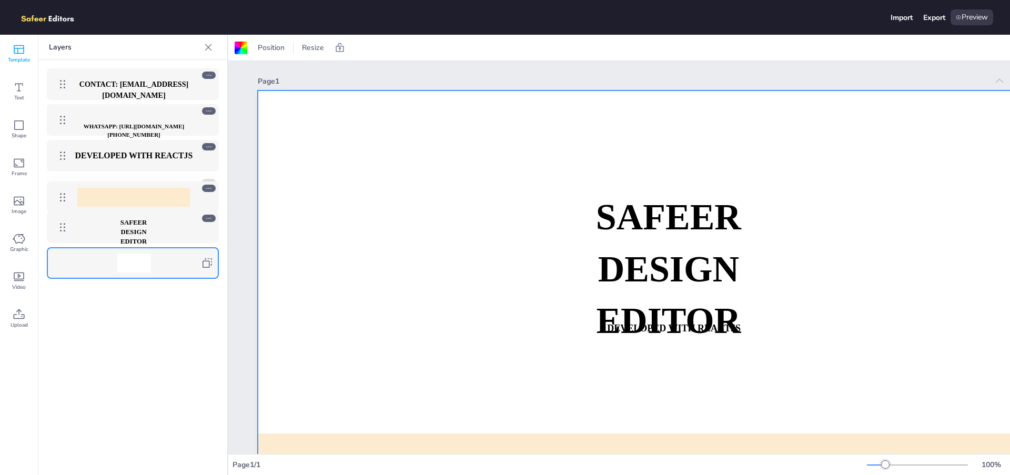
drag, startPoint x: 66, startPoint y: 230, endPoint x: 58, endPoint y: 190, distance: 40.7
click at [58, 190] on body "Import Export Preview Template Text Shape Frame Image Graphic Video Upload Temp…" at bounding box center [505, 277] width 1010 height 554
drag, startPoint x: 57, startPoint y: 190, endPoint x: 57, endPoint y: 230, distance: 39.4
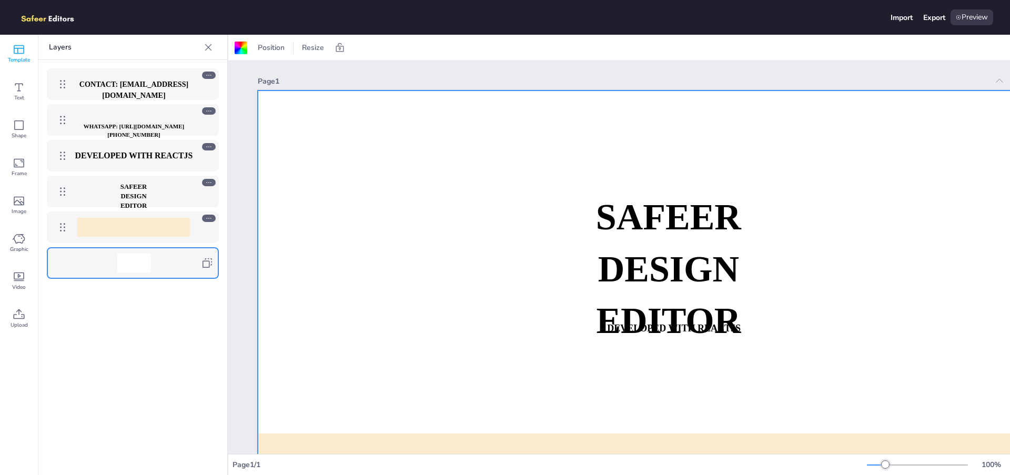
click at [532, 79] on div "Page 1" at bounding box center [623, 81] width 730 height 10
click at [270, 47] on span "Position" at bounding box center [271, 48] width 31 height 10
click at [238, 52] on div at bounding box center [241, 48] width 13 height 13
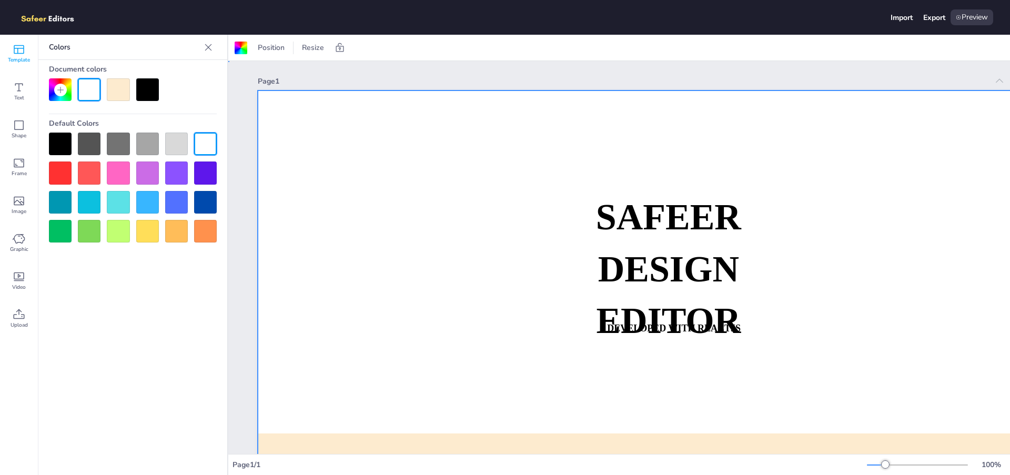
click at [235, 115] on div "Page 1 SAFEER DESIGN EDITOR DEVELOPED WITH REACTJS WHATSAPP: [URL][DOMAIN_NAME]…" at bounding box center [688, 338] width 921 height 555
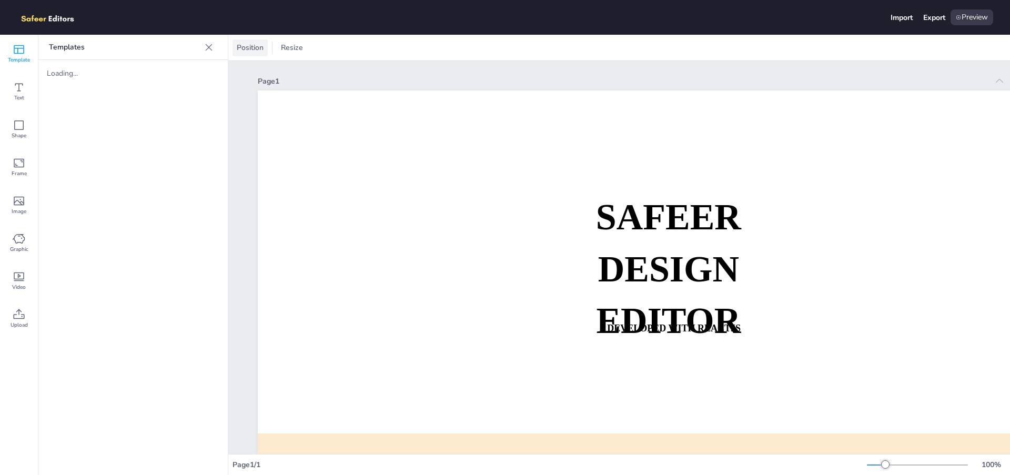
click at [237, 46] on span "Position" at bounding box center [250, 48] width 31 height 10
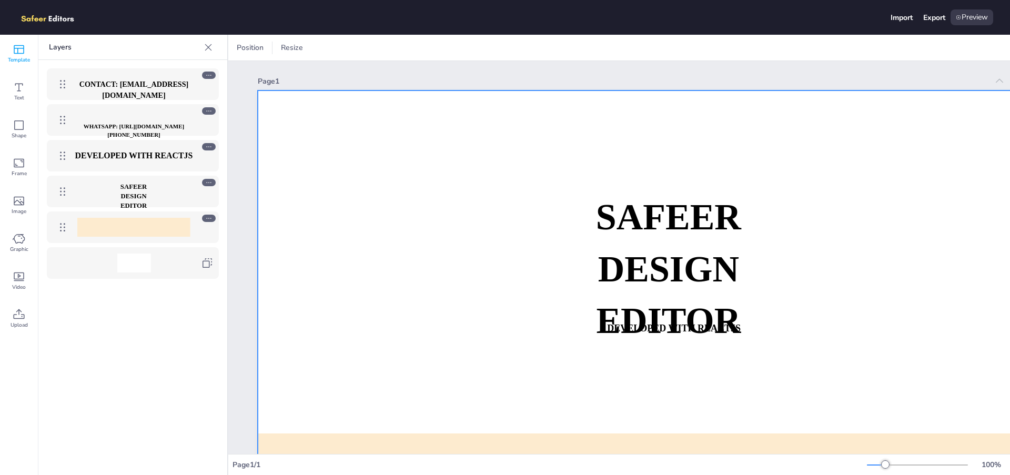
click at [374, 148] on div at bounding box center [689, 333] width 863 height 486
click at [646, 205] on span "SAFEER" at bounding box center [668, 217] width 145 height 40
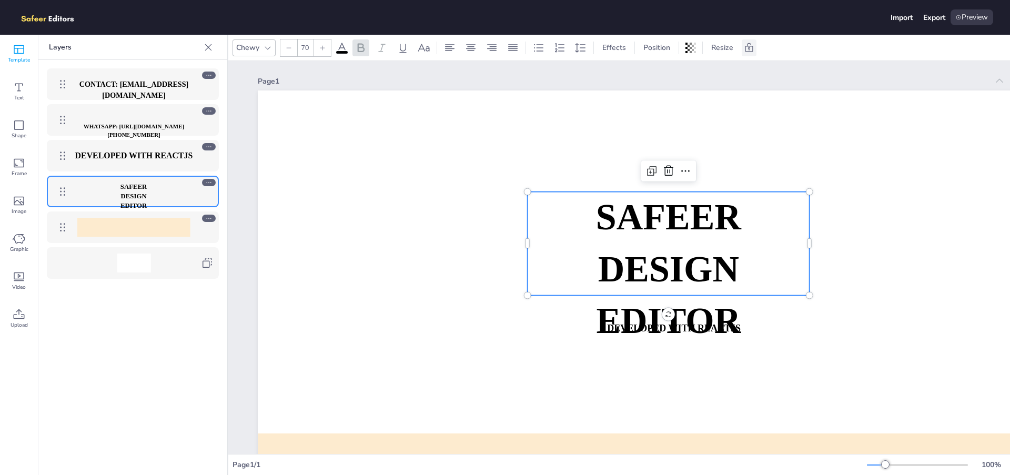
click at [752, 48] on icon at bounding box center [749, 48] width 11 height 11
click at [322, 47] on icon at bounding box center [319, 47] width 8 height 9
click at [695, 50] on div at bounding box center [690, 47] width 15 height 17
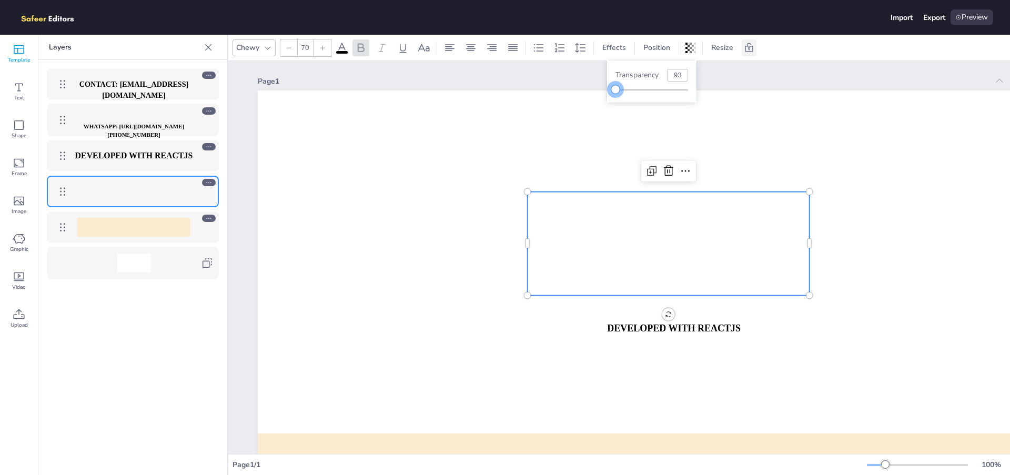
type input "100"
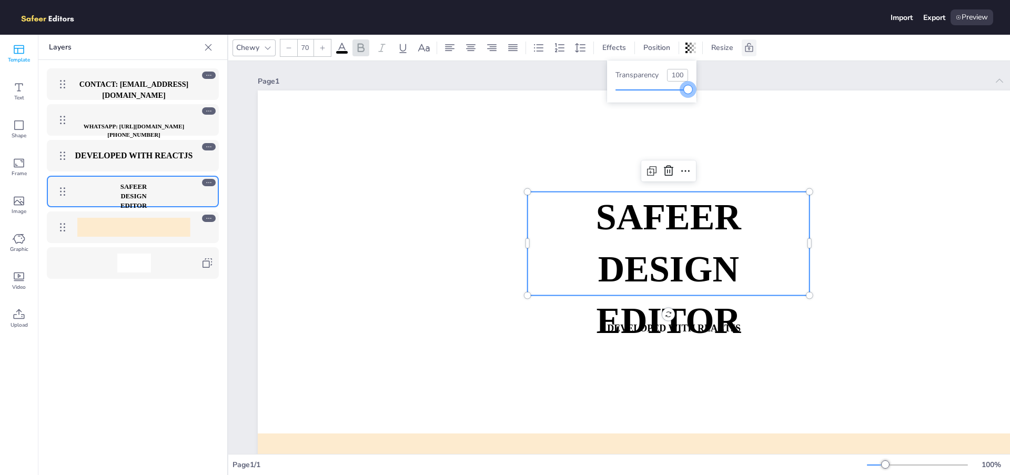
drag, startPoint x: 686, startPoint y: 87, endPoint x: 724, endPoint y: 89, distance: 37.4
click at [724, 89] on body "Import Export Preview Template Text Shape Frame Image Graphic Video Upload Temp…" at bounding box center [505, 277] width 1010 height 554
click at [624, 48] on span "Effects" at bounding box center [614, 48] width 28 height 10
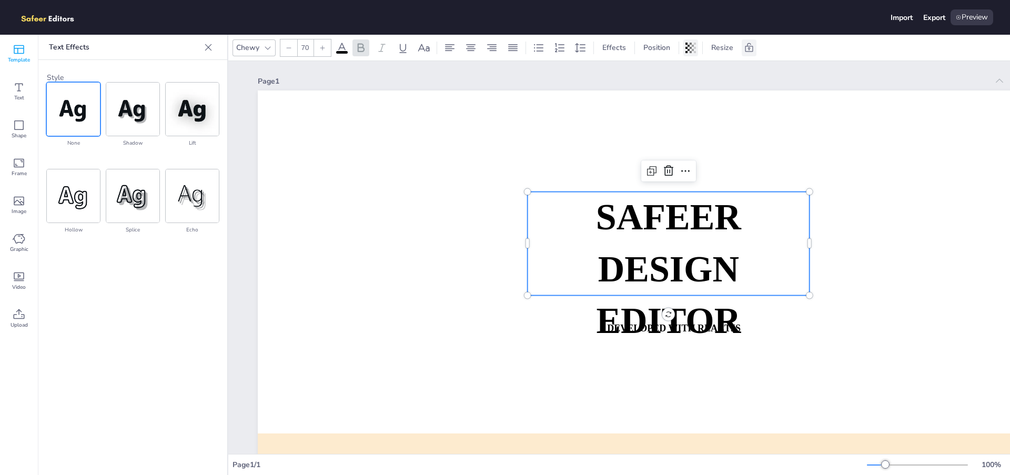
click at [695, 48] on div at bounding box center [690, 47] width 15 height 17
click at [714, 51] on span "Resize" at bounding box center [722, 48] width 26 height 10
click at [571, 80] on div "Page 1" at bounding box center [623, 81] width 730 height 10
click at [452, 88] on div "Page 1" at bounding box center [689, 81] width 863 height 15
click at [423, 109] on div at bounding box center [689, 333] width 863 height 486
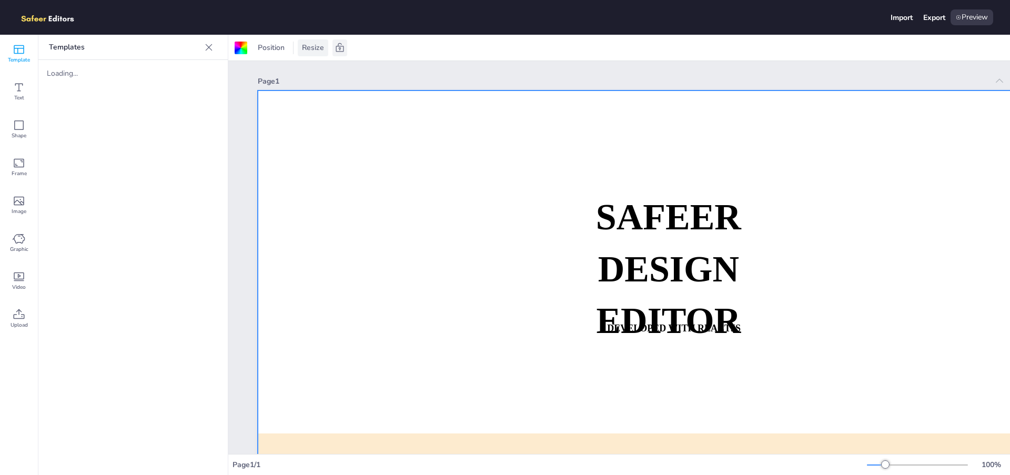
click at [318, 50] on span "Resize" at bounding box center [313, 48] width 26 height 10
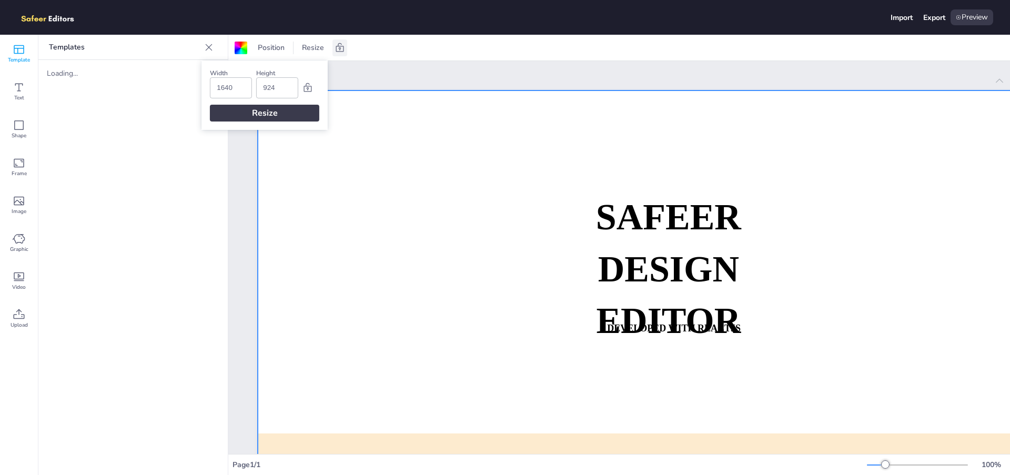
click at [240, 89] on input "1640" at bounding box center [231, 88] width 28 height 20
type input "960"
click at [237, 111] on div "Resize" at bounding box center [264, 113] width 109 height 17
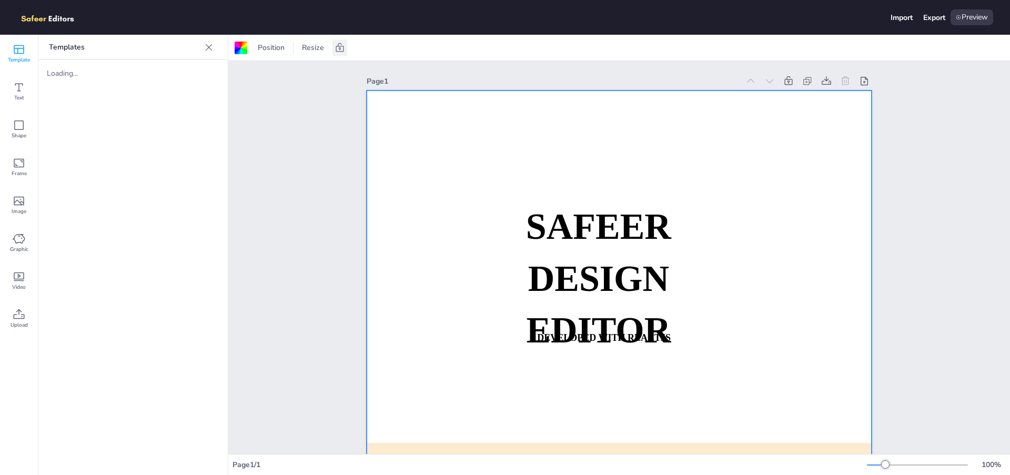
click at [977, 273] on div "Page 1 SAFEER DESIGN EDITOR DEVELOPED WITH REACTJS WHATSAPP: [URL][DOMAIN_NAME]…" at bounding box center [619, 348] width 782 height 574
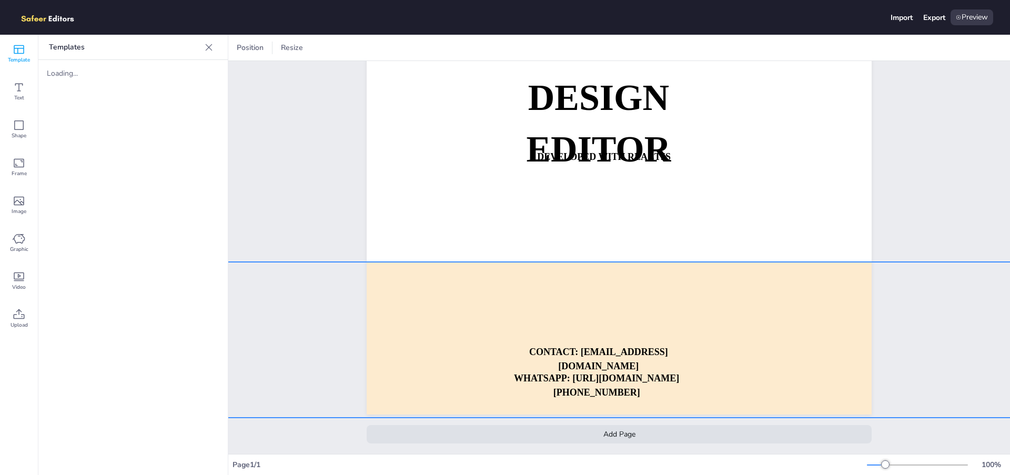
click at [638, 296] on div at bounding box center [630, 340] width 929 height 156
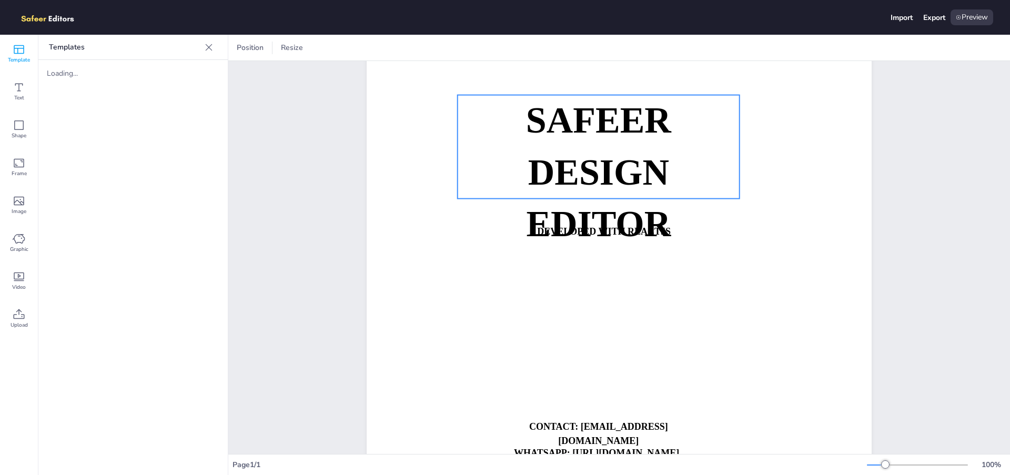
scroll to position [0, 0]
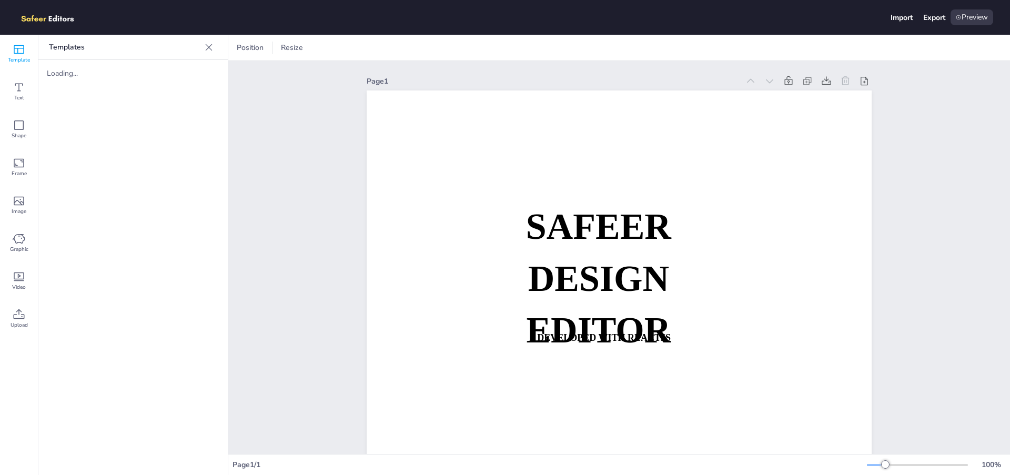
click at [423, 148] on div at bounding box center [619, 342] width 505 height 505
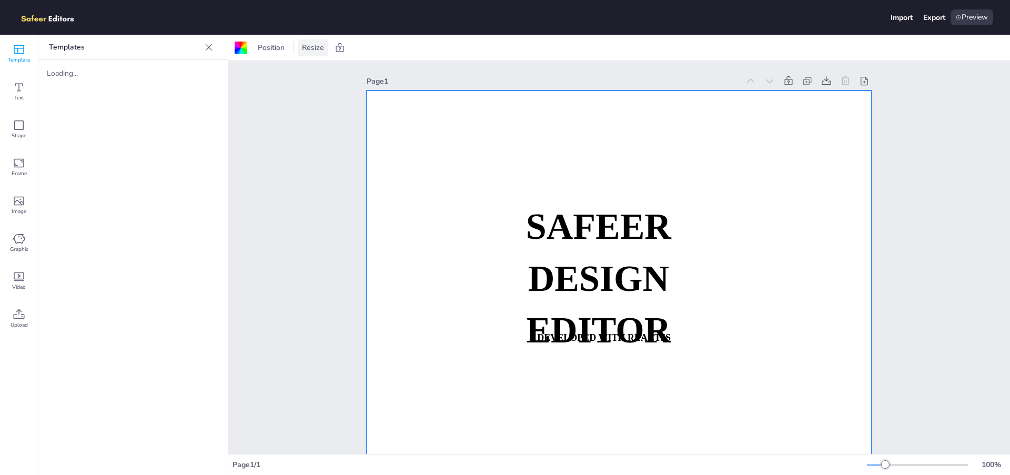
click at [312, 50] on span "Resize" at bounding box center [313, 48] width 26 height 10
click at [227, 90] on input "960" at bounding box center [231, 88] width 28 height 20
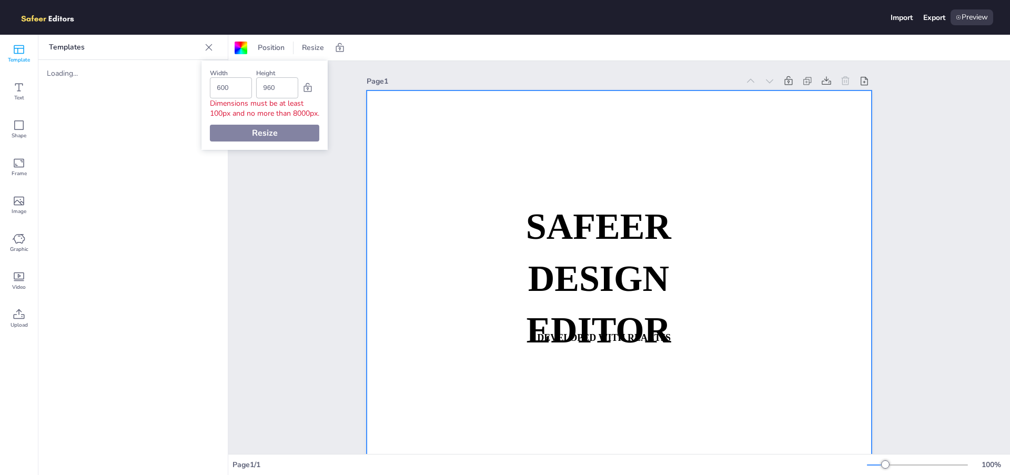
type input "600"
click at [288, 119] on div "Resize" at bounding box center [264, 113] width 109 height 17
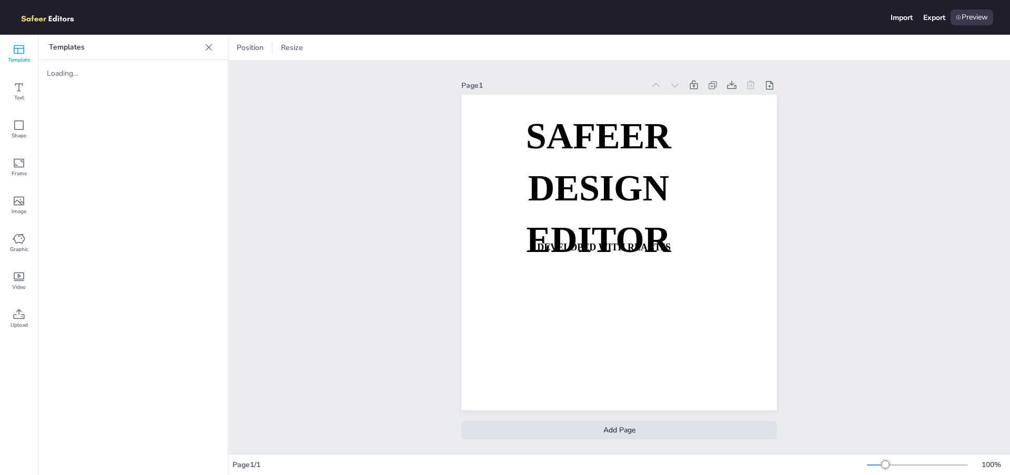
click at [813, 219] on div "Page 1 SAFEER DESIGN EDITOR DEVELOPED WITH REACTJS WHATSAPP: [URL][DOMAIN_NAME]…" at bounding box center [619, 257] width 782 height 393
click at [854, 240] on div "Page 1 SAFEER DESIGN EDITOR DEVELOPED WITH REACTJS WHATSAPP: [URL][DOMAIN_NAME]…" at bounding box center [619, 257] width 782 height 393
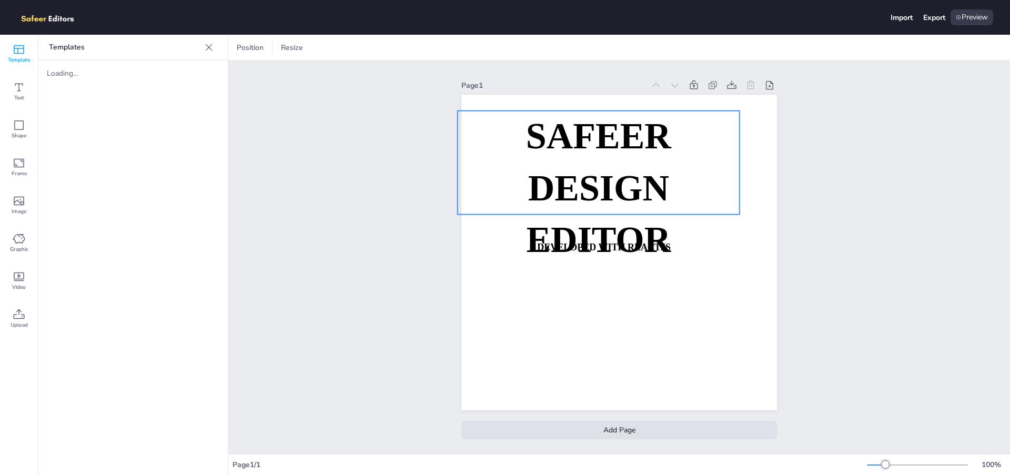
click at [644, 163] on p "DESIGN EDITOR" at bounding box center [599, 214] width 282 height 103
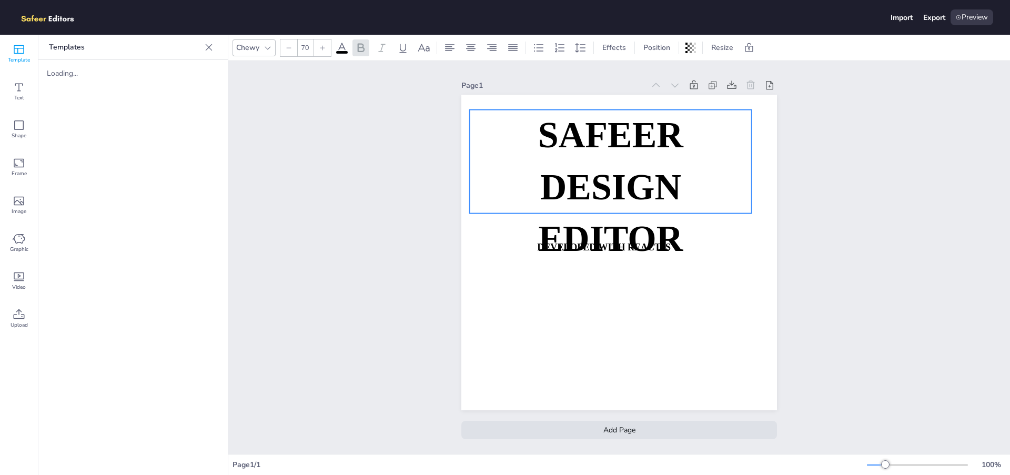
click at [651, 175] on span "DESIGN EDITOR" at bounding box center [610, 213] width 145 height 92
click at [343, 161] on div "Page 1 SAFEER DESIGN EDITOR DEVELOPED WITH REACTJS WHATSAPP: [URL][DOMAIN_NAME]…" at bounding box center [619, 257] width 782 height 393
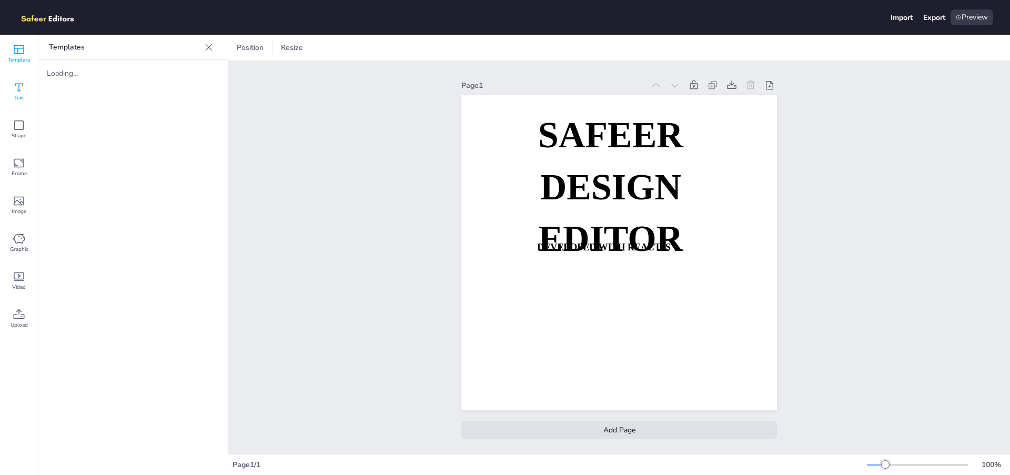
click at [11, 93] on div "Text" at bounding box center [19, 92] width 38 height 38
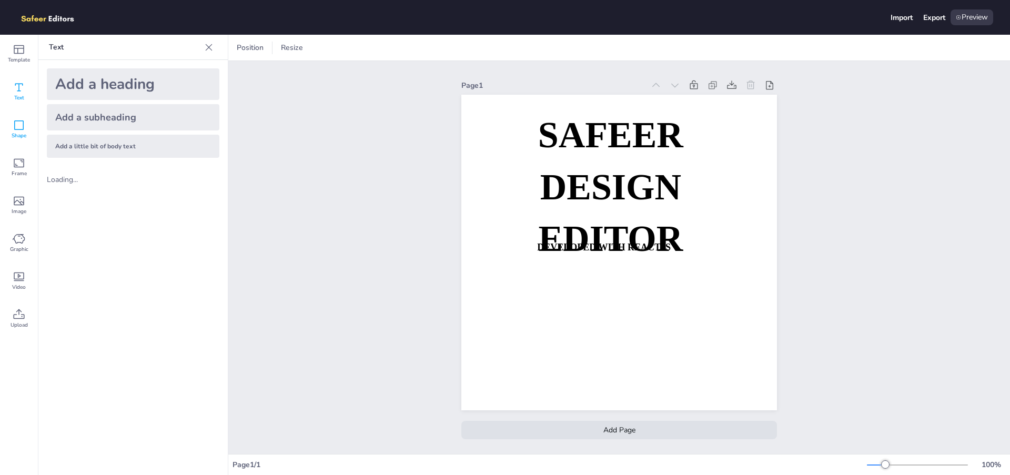
click at [15, 134] on span "Shape" at bounding box center [19, 135] width 15 height 8
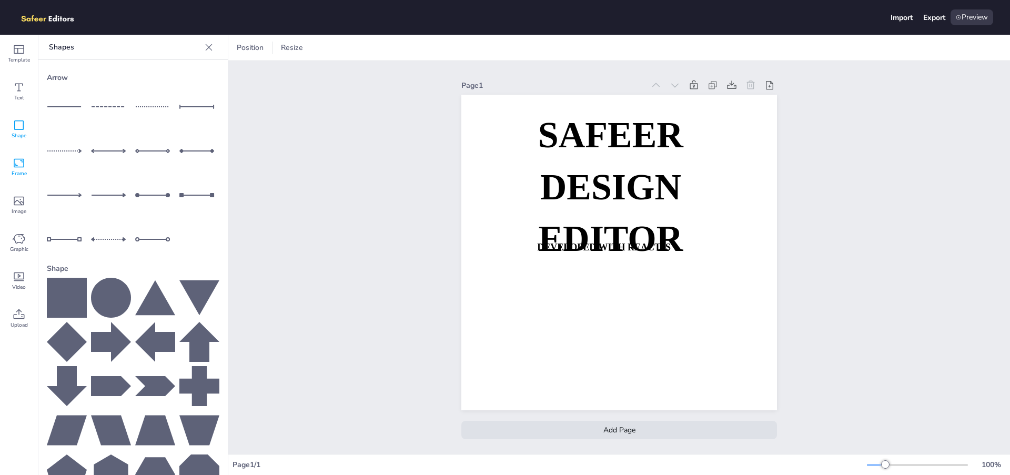
click at [14, 179] on div "Frame" at bounding box center [19, 167] width 38 height 38
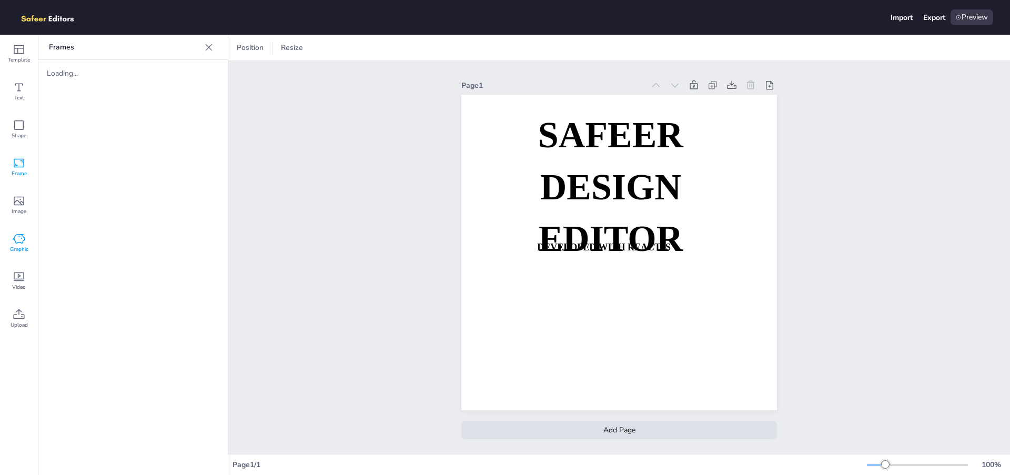
click at [17, 224] on div "Graphic" at bounding box center [19, 243] width 38 height 38
click at [19, 203] on icon at bounding box center [19, 201] width 13 height 13
click at [15, 269] on div "Video" at bounding box center [19, 281] width 38 height 38
click at [11, 327] on span "Upload" at bounding box center [19, 325] width 17 height 8
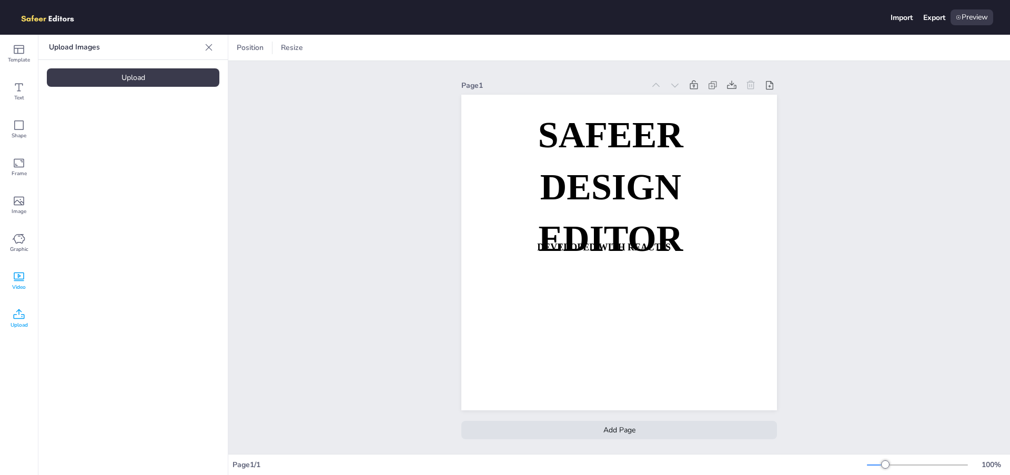
click at [11, 265] on div "Video" at bounding box center [19, 281] width 38 height 38
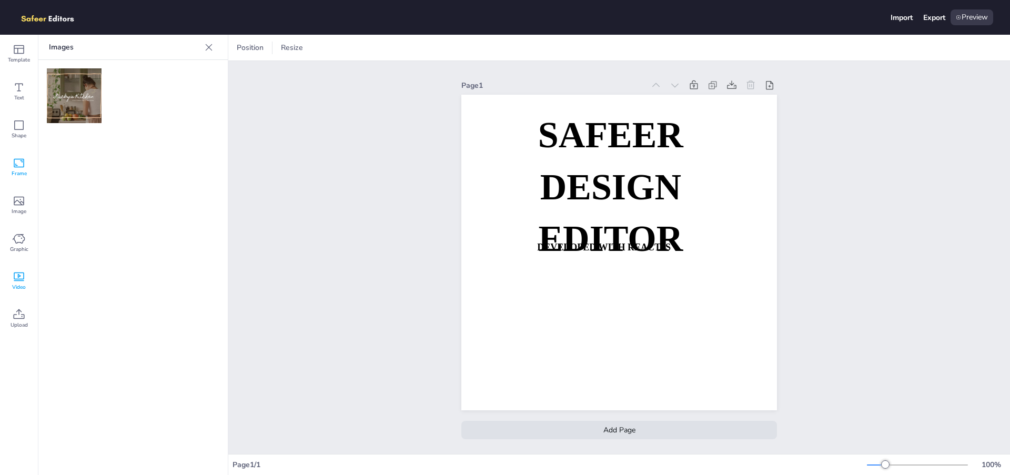
click at [22, 176] on span "Frame" at bounding box center [19, 173] width 15 height 8
click at [23, 123] on icon at bounding box center [18, 124] width 9 height 9
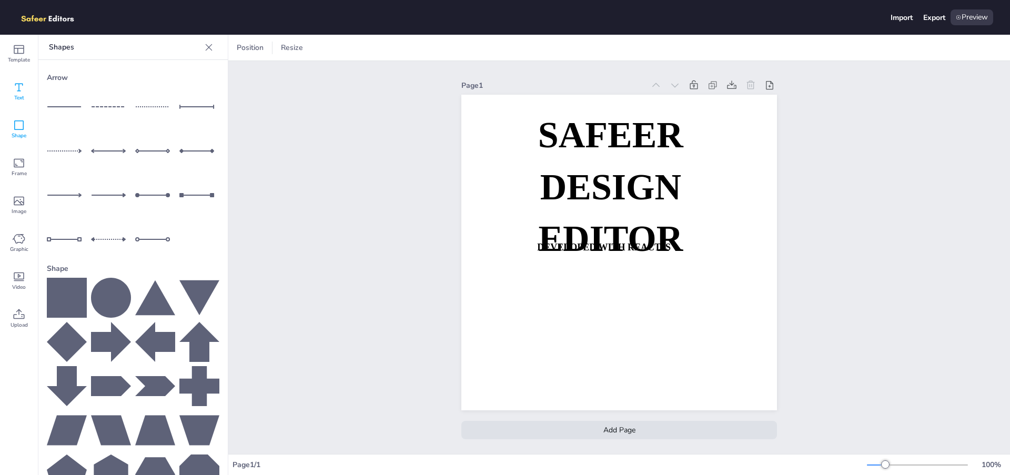
click at [22, 89] on icon at bounding box center [19, 87] width 13 height 13
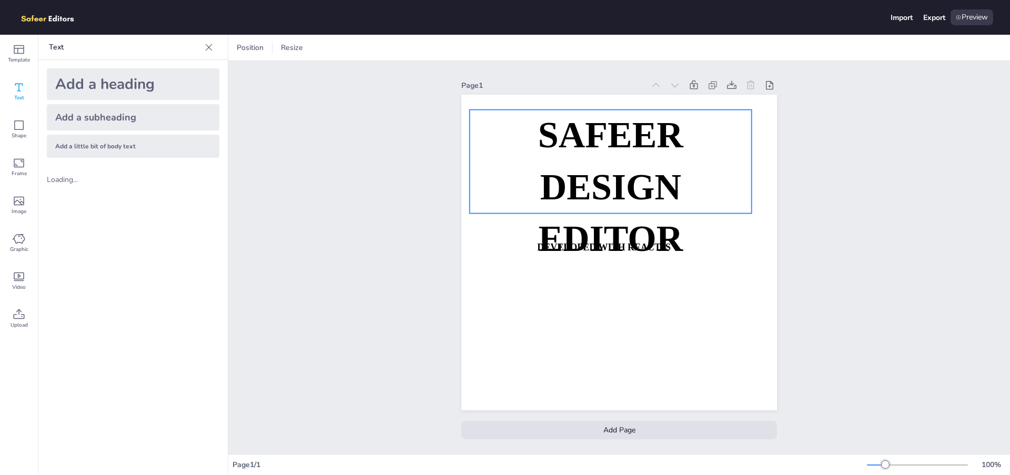
click at [683, 191] on span "DESIGN EDITOR" at bounding box center [610, 213] width 145 height 92
click at [261, 53] on div at bounding box center [267, 48] width 13 height 13
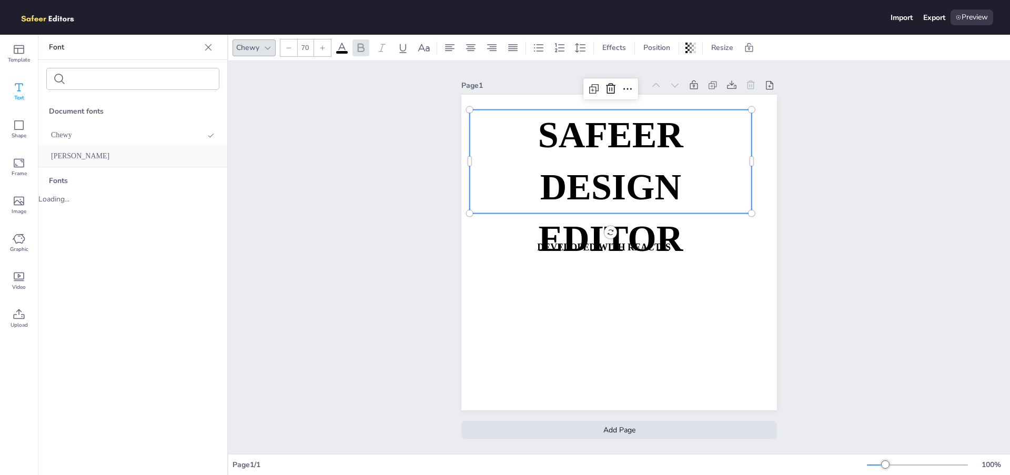
click at [75, 157] on div "[PERSON_NAME]" at bounding box center [132, 156] width 189 height 21
click at [76, 158] on div "Fonts" at bounding box center [132, 159] width 189 height 27
click at [90, 140] on div "[PERSON_NAME]" at bounding box center [132, 135] width 189 height 21
click at [92, 136] on div "[PERSON_NAME]" at bounding box center [132, 135] width 189 height 21
click at [75, 165] on div "Fonts" at bounding box center [132, 159] width 189 height 27
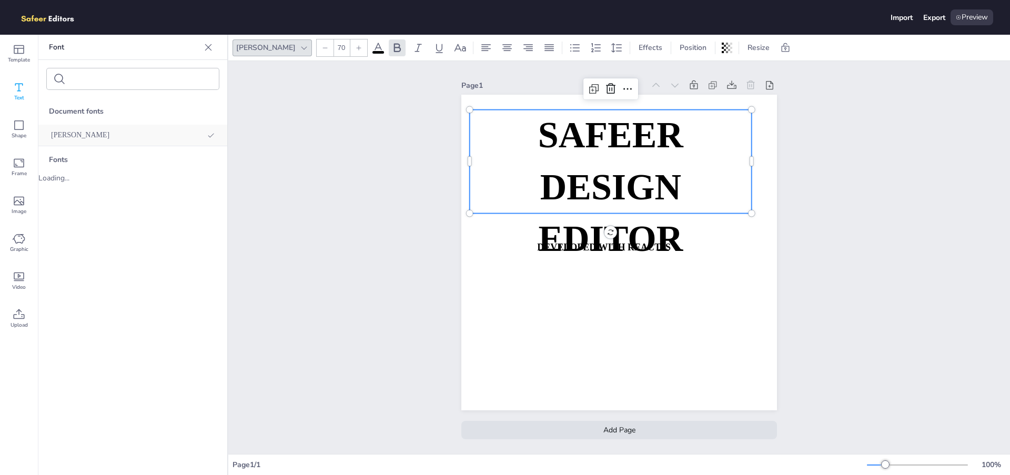
click at [153, 132] on div "[PERSON_NAME]" at bounding box center [132, 135] width 189 height 21
click at [303, 141] on div "Page 1 SAFEER DESIGN EDITOR DEVELOPED WITH REACTJS WHATSAPP: [URL][DOMAIN_NAME]…" at bounding box center [619, 257] width 782 height 393
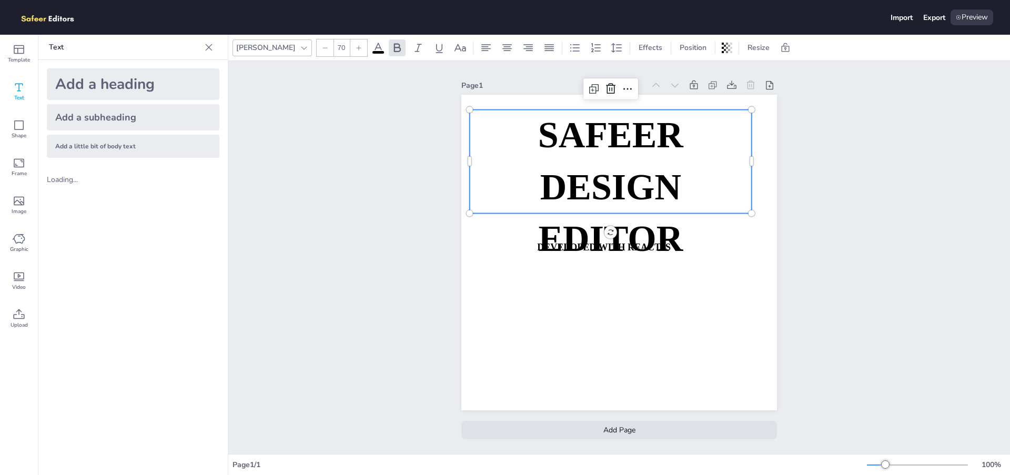
click at [691, 153] on p "SAFEER" at bounding box center [611, 136] width 282 height 52
click at [454, 51] on icon at bounding box center [460, 48] width 13 height 13
click at [611, 47] on icon at bounding box center [616, 47] width 11 height 9
click at [611, 49] on icon at bounding box center [617, 48] width 13 height 13
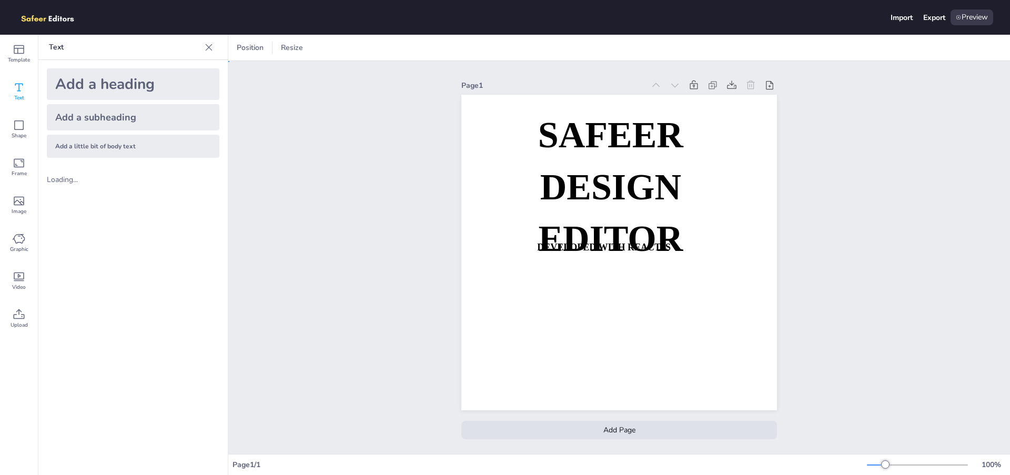
click at [900, 110] on div "Page 1 SAFEER DESIGN EDITOR DEVELOPED WITH REACTJS WHATSAPP: [URL][DOMAIN_NAME]…" at bounding box center [619, 257] width 782 height 393
click at [980, 19] on div "Preview" at bounding box center [971, 17] width 43 height 16
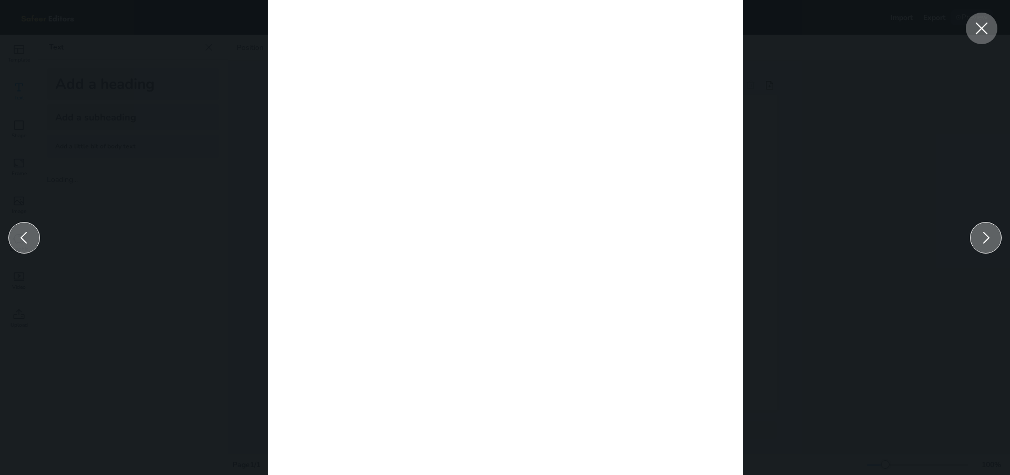
click at [980, 26] on icon at bounding box center [981, 28] width 19 height 19
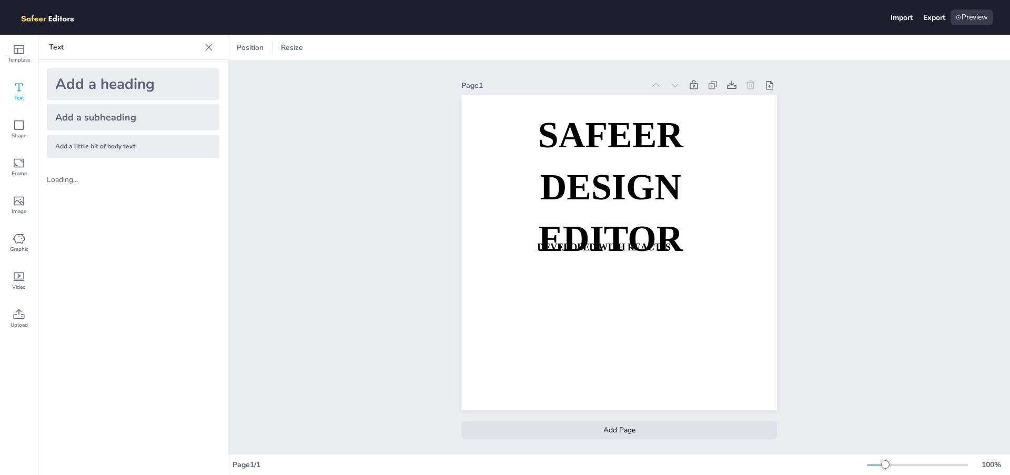
drag, startPoint x: 37, startPoint y: 18, endPoint x: 98, endPoint y: 18, distance: 60.5
click at [98, 18] on div "Import Export Preview" at bounding box center [505, 17] width 1010 height 35
click at [98, 19] on div "Import Export Preview" at bounding box center [505, 17] width 1010 height 35
